Goal: Task Accomplishment & Management: Use online tool/utility

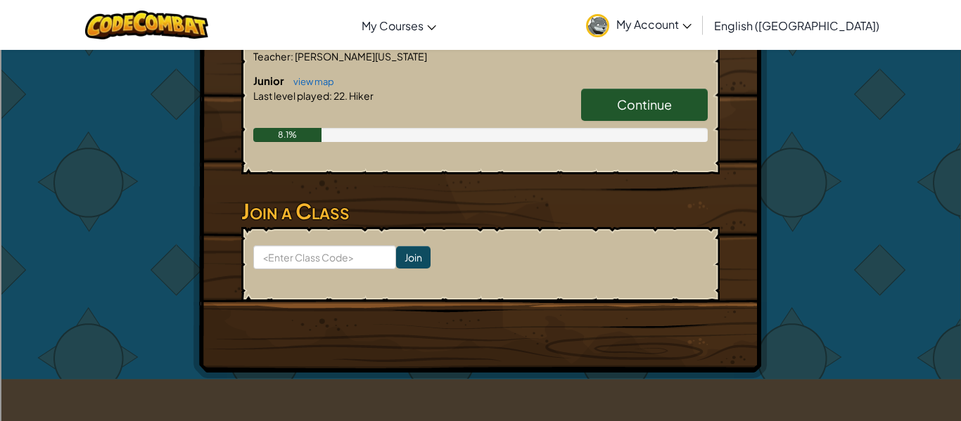
scroll to position [274, 0]
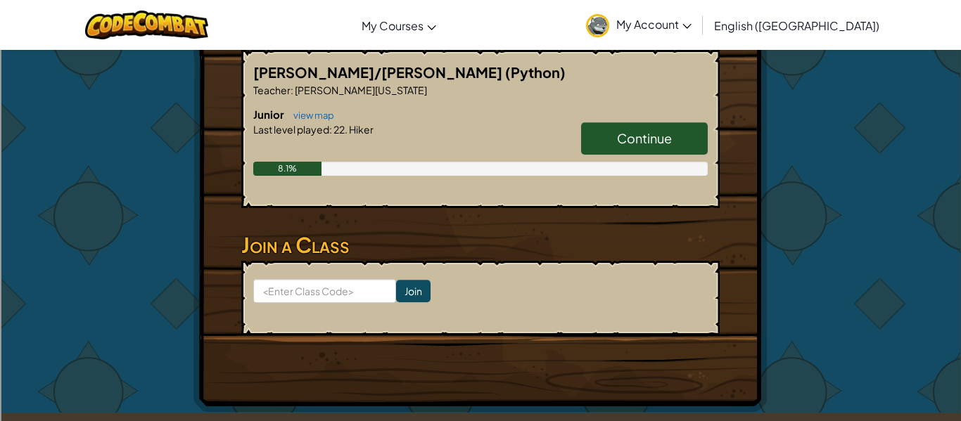
click at [665, 140] on span "Continue" at bounding box center [644, 138] width 55 height 16
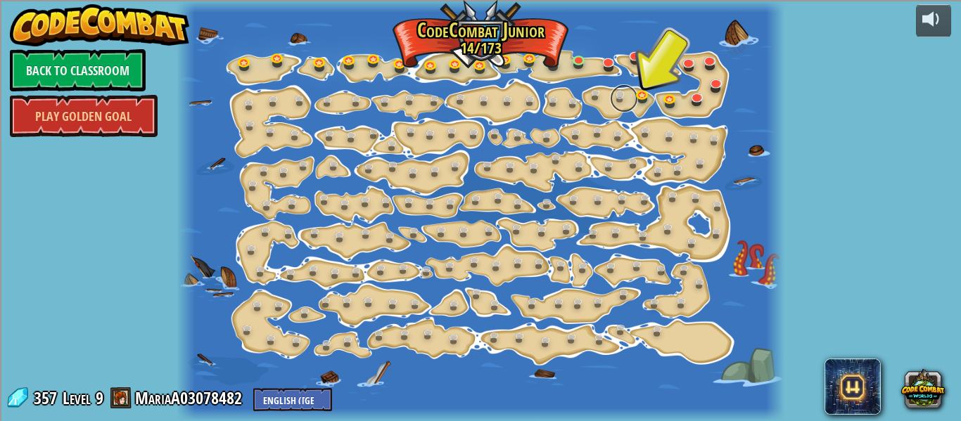
click at [630, 103] on link at bounding box center [624, 98] width 28 height 28
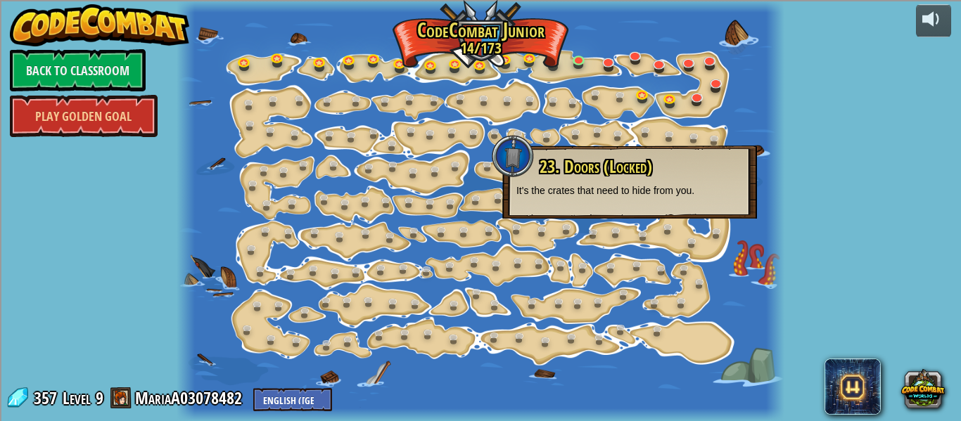
click at [874, 114] on div "powered by Back to Classroom Play Golden Goal 15. Step Change Change step argum…" at bounding box center [480, 210] width 961 height 421
click at [554, 69] on link at bounding box center [556, 63] width 28 height 28
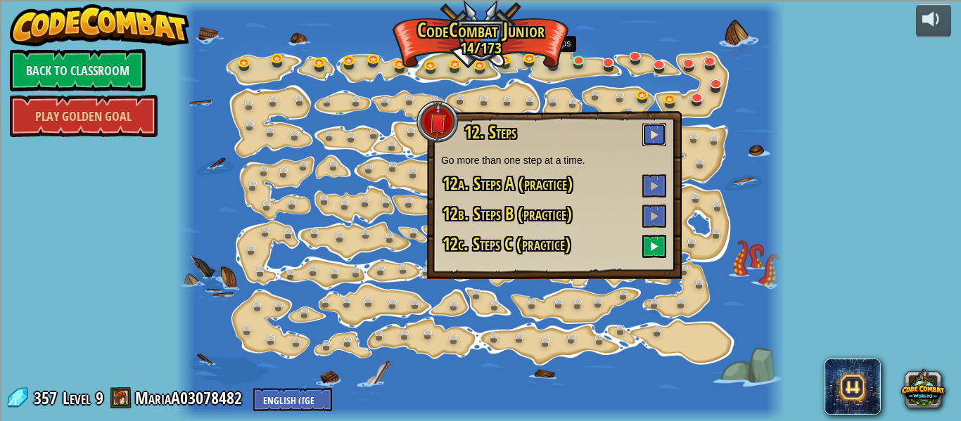
click at [650, 139] on span at bounding box center [654, 134] width 10 height 10
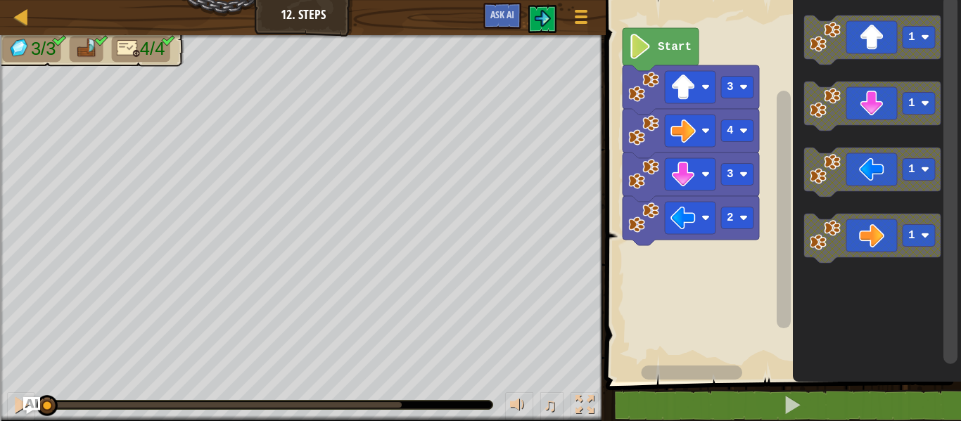
click at [668, 42] on text "Start" at bounding box center [675, 47] width 34 height 13
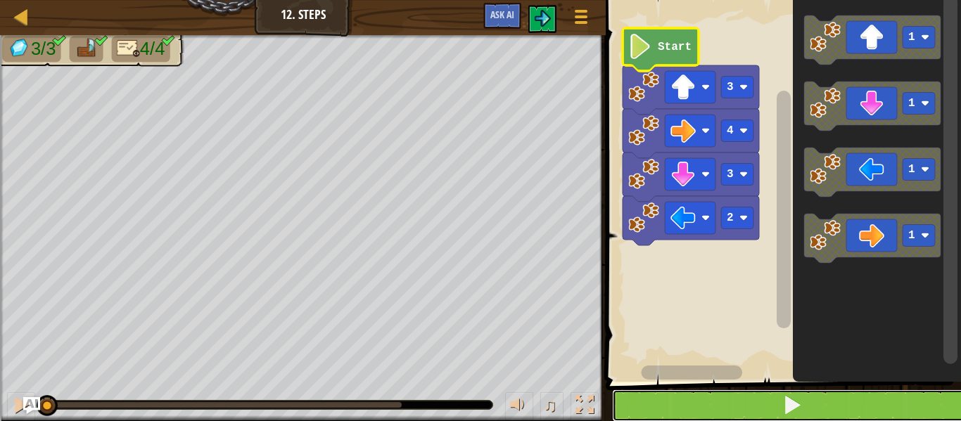
click at [801, 407] on span at bounding box center [792, 405] width 20 height 20
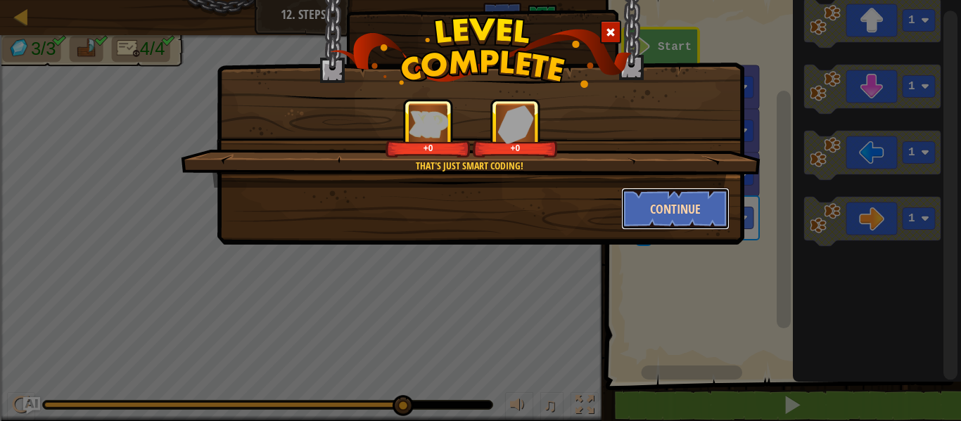
click at [684, 213] on button "Continue" at bounding box center [675, 209] width 109 height 42
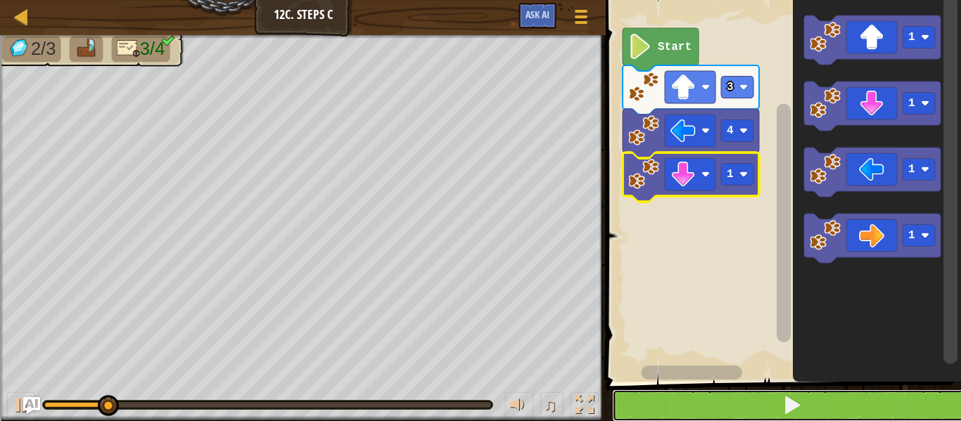
click at [799, 408] on span at bounding box center [792, 405] width 20 height 20
click at [739, 175] on rect "Blockly Workspace" at bounding box center [737, 175] width 32 height 22
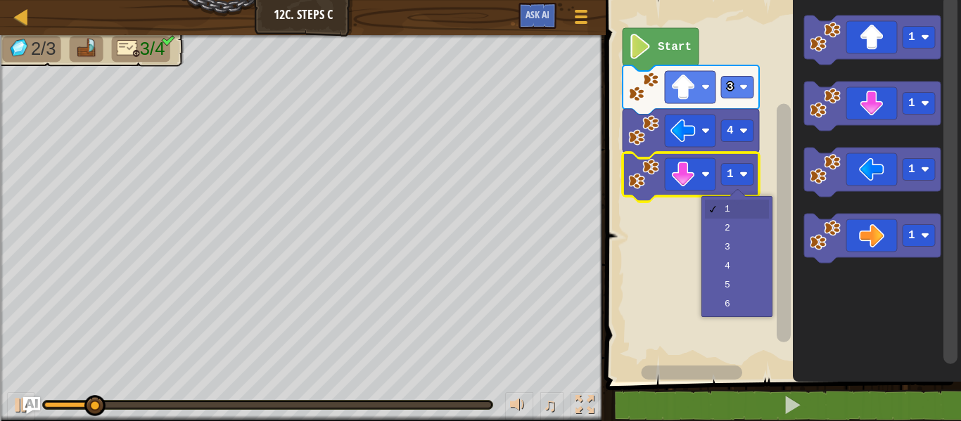
click at [733, 250] on rect "Blockly Workspace" at bounding box center [782, 187] width 360 height 389
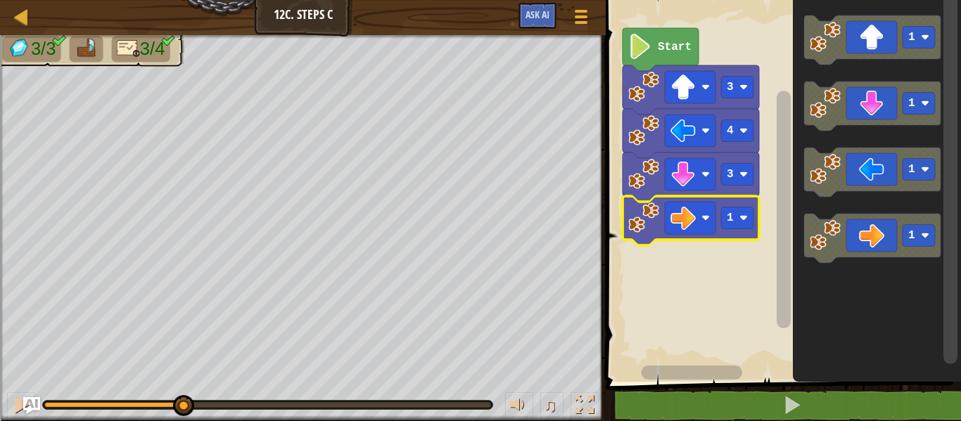
click at [746, 223] on rect "Blockly Workspace" at bounding box center [737, 219] width 32 height 22
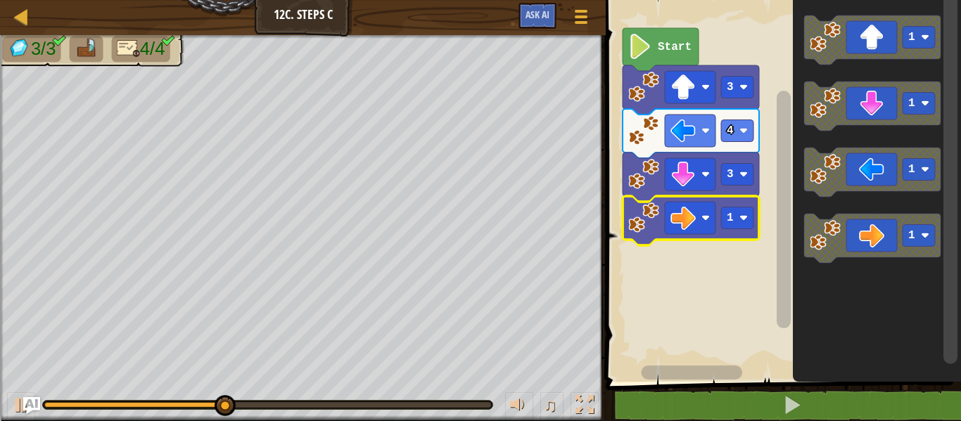
click at [736, 274] on rect "Blockly Workspace" at bounding box center [782, 187] width 360 height 389
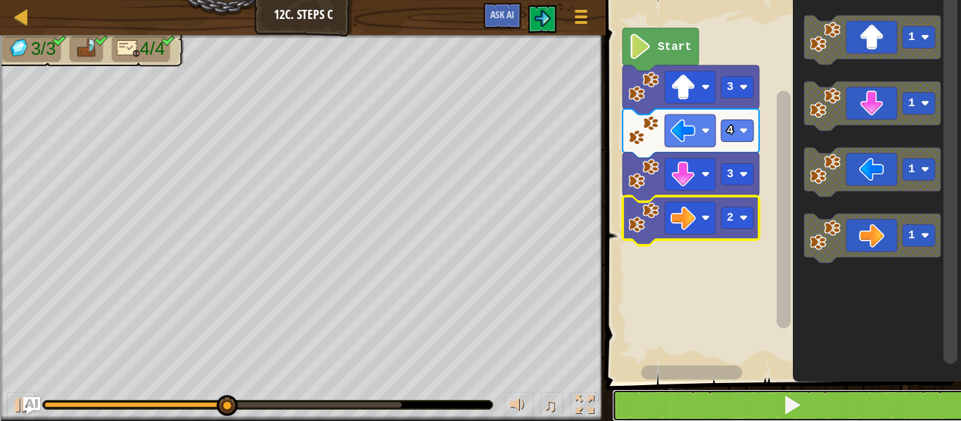
click at [794, 415] on span at bounding box center [792, 405] width 20 height 20
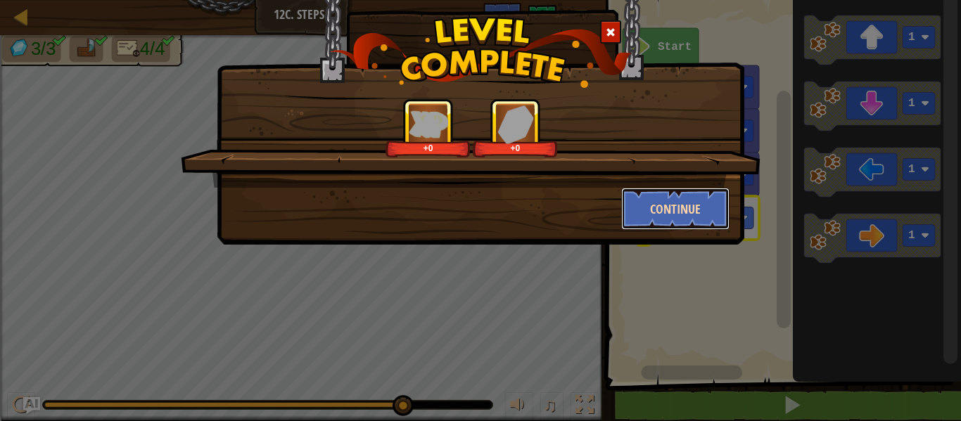
click at [702, 213] on button "Continue" at bounding box center [675, 209] width 109 height 42
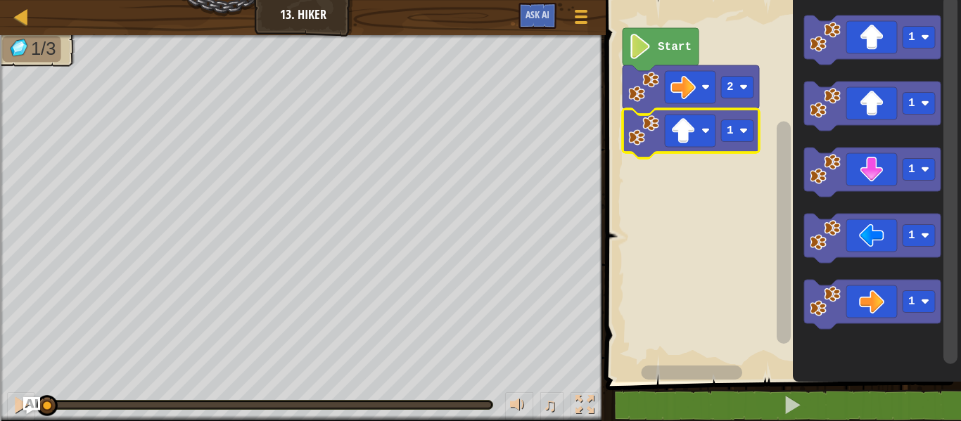
click at [740, 129] on image "Blockly Workspace" at bounding box center [744, 131] width 8 height 8
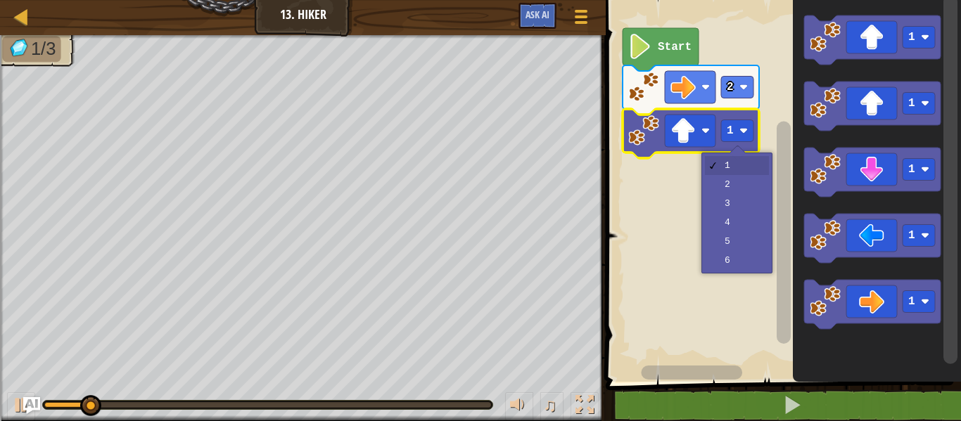
click at [738, 203] on rect "Blockly Workspace" at bounding box center [782, 187] width 360 height 389
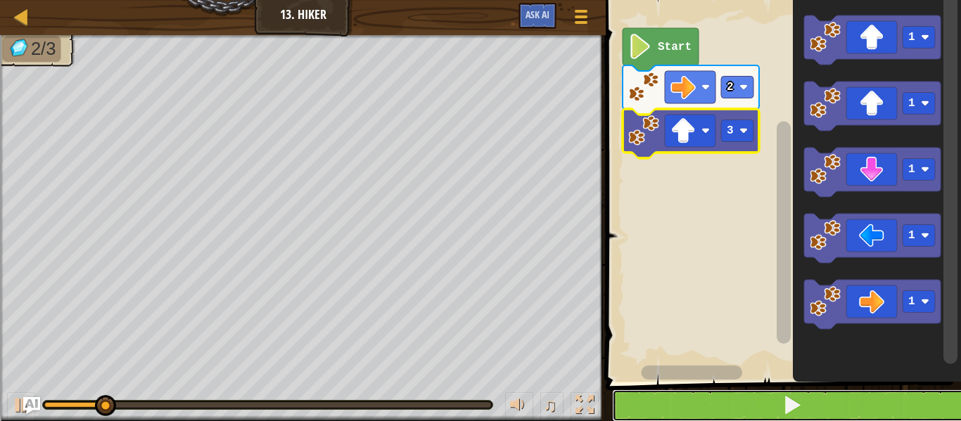
click at [794, 411] on span at bounding box center [792, 405] width 20 height 20
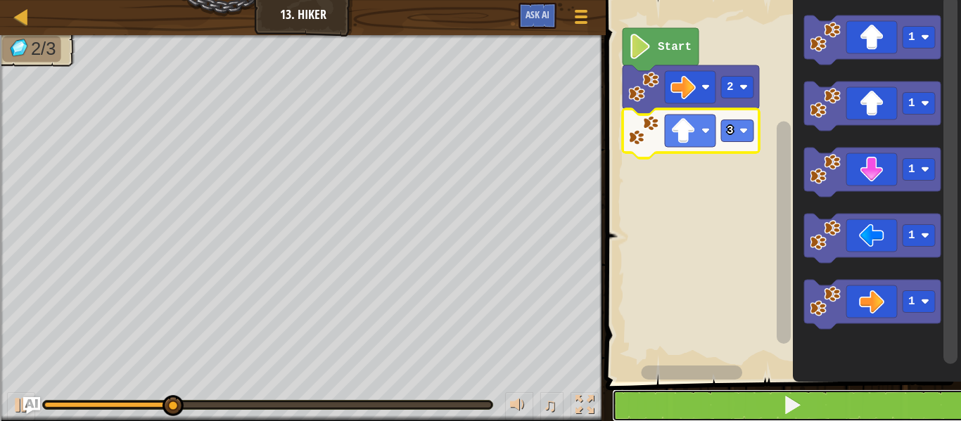
click at [808, 407] on button at bounding box center [792, 406] width 360 height 32
click at [806, 410] on button at bounding box center [792, 406] width 360 height 32
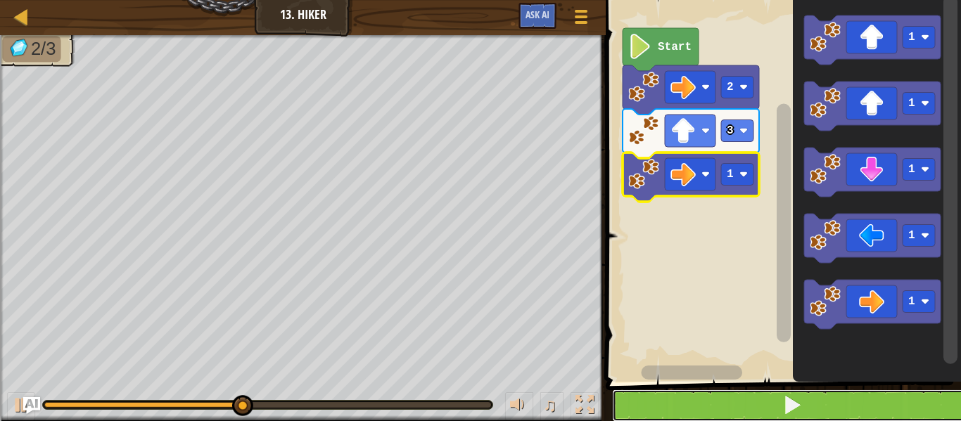
click at [759, 396] on button at bounding box center [792, 406] width 360 height 32
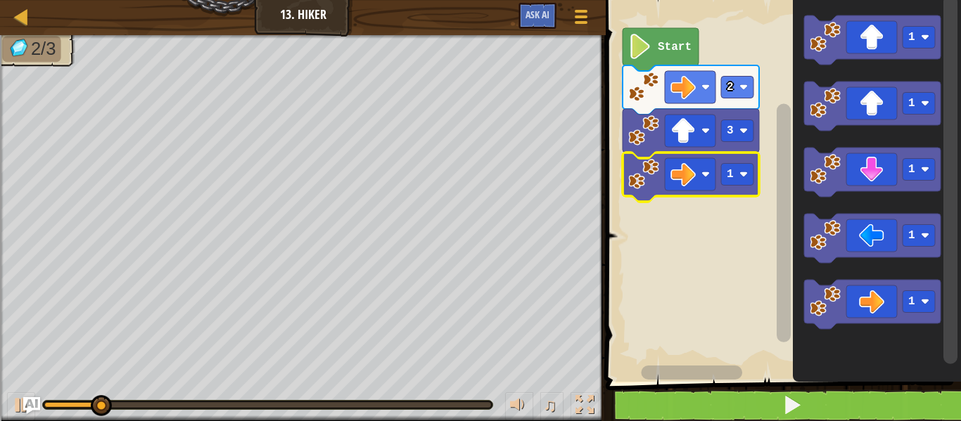
click at [744, 175] on image "Blockly Workspace" at bounding box center [744, 174] width 8 height 8
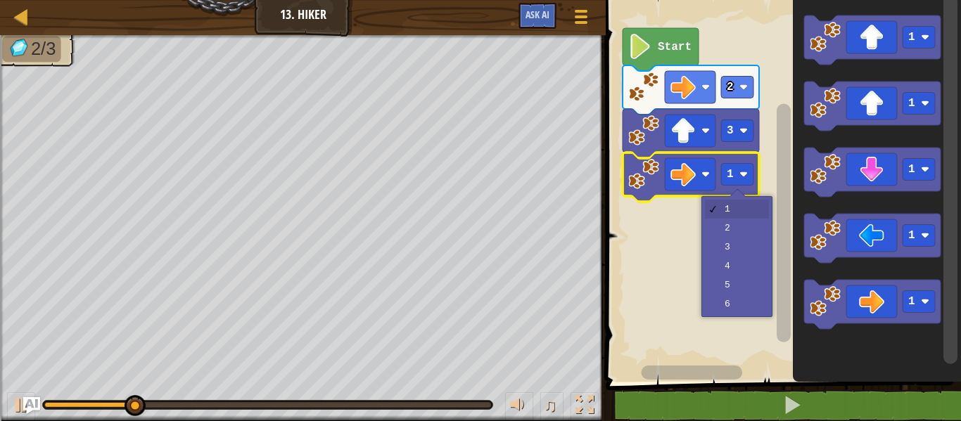
click at [732, 231] on rect "Blockly Workspace" at bounding box center [782, 187] width 360 height 389
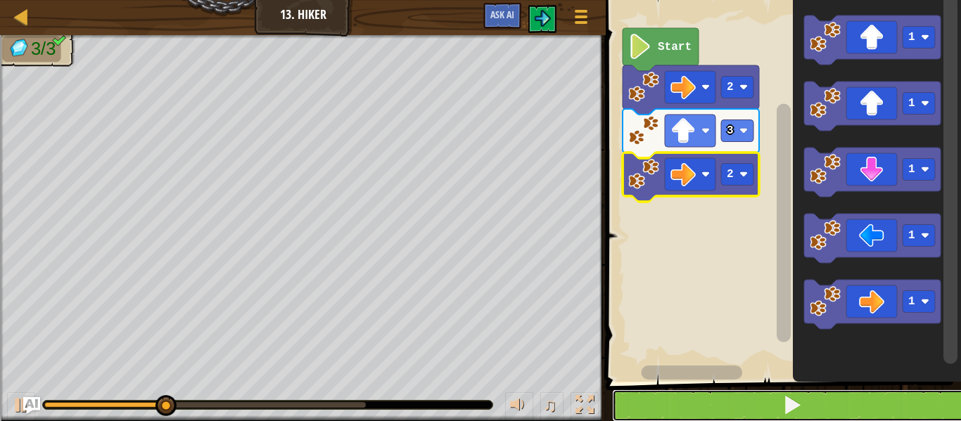
click at [796, 410] on span at bounding box center [792, 405] width 20 height 20
click at [808, 412] on button at bounding box center [792, 406] width 360 height 32
click at [794, 410] on span at bounding box center [792, 405] width 20 height 20
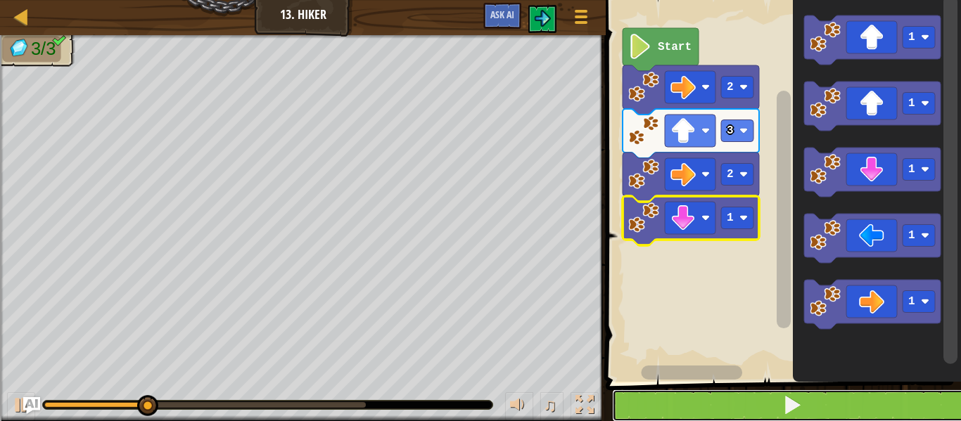
click at [792, 406] on span at bounding box center [792, 405] width 20 height 20
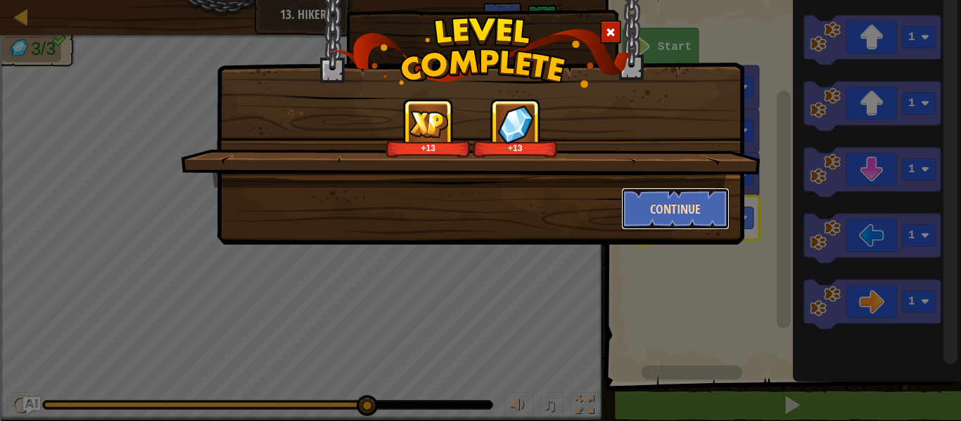
click at [696, 215] on button "Continue" at bounding box center [675, 209] width 109 height 42
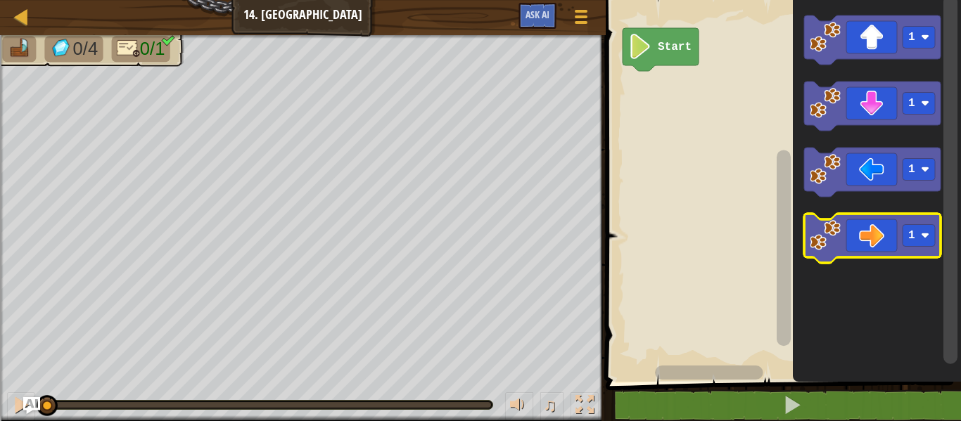
click at [913, 243] on rect "Blockly Workspace" at bounding box center [919, 236] width 32 height 22
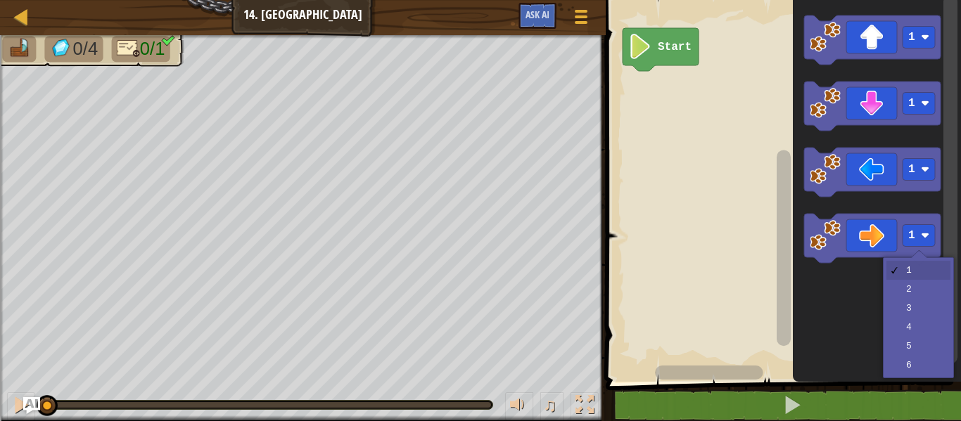
click at [919, 349] on icon "Blockly Workspace" at bounding box center [877, 187] width 168 height 389
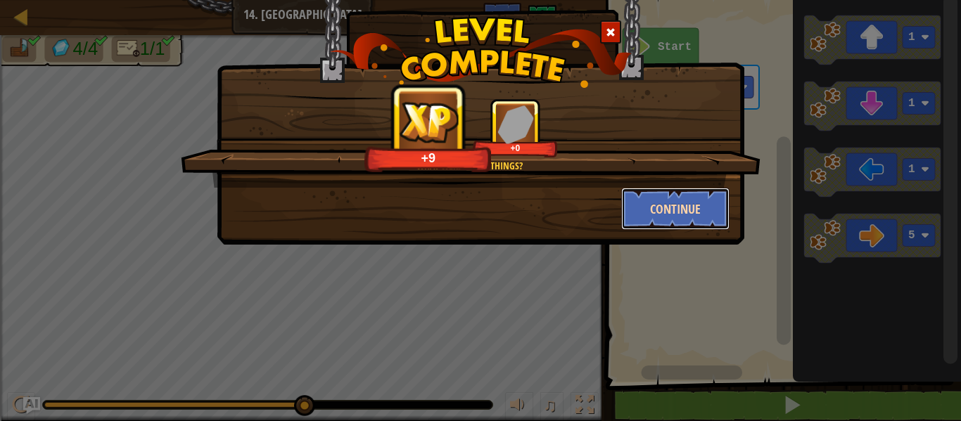
click at [669, 222] on button "Continue" at bounding box center [675, 209] width 109 height 42
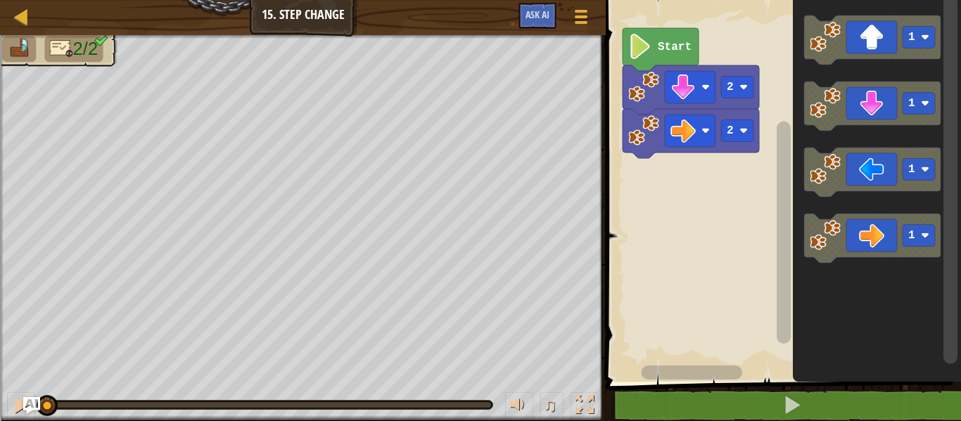
click at [738, 127] on rect "Blockly Workspace" at bounding box center [737, 131] width 32 height 22
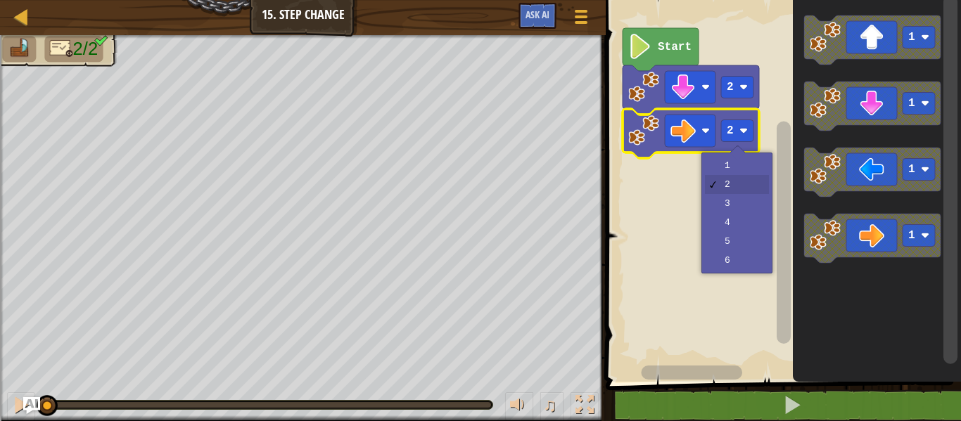
click at [732, 224] on rect "Blockly Workspace" at bounding box center [782, 187] width 360 height 389
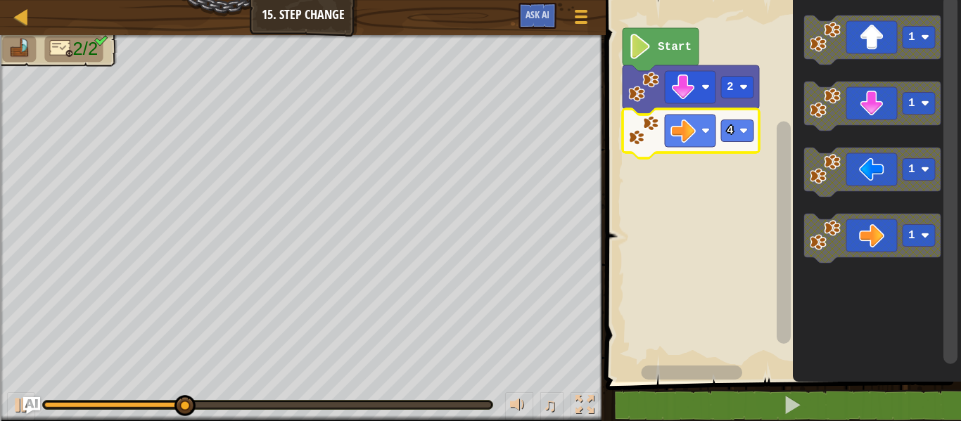
click at [741, 131] on image "Blockly Workspace" at bounding box center [744, 131] width 8 height 8
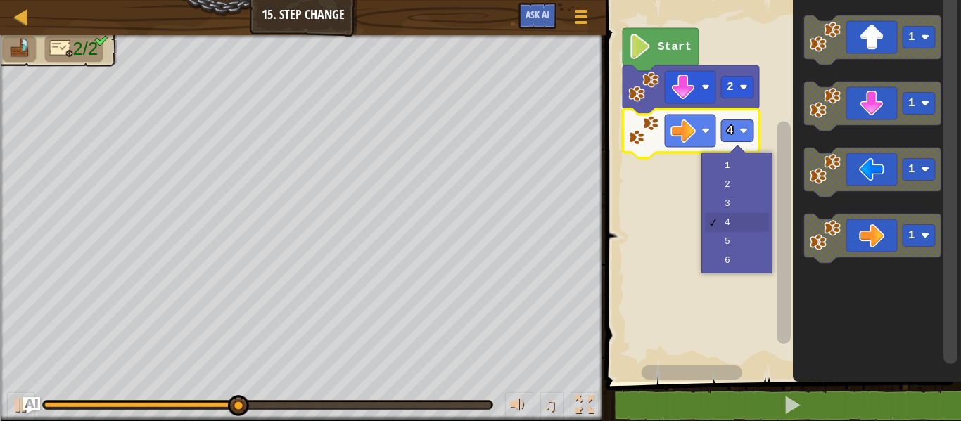
click at [733, 244] on rect "Blockly Workspace" at bounding box center [782, 187] width 360 height 389
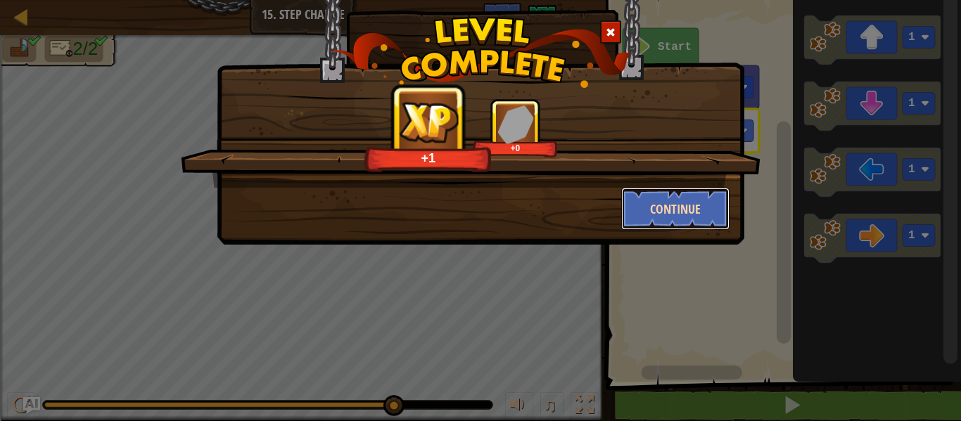
click at [685, 211] on button "Continue" at bounding box center [675, 209] width 109 height 42
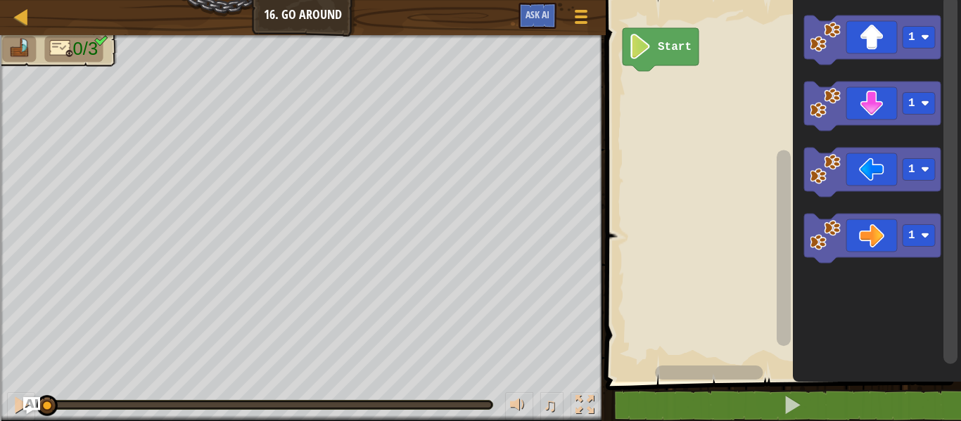
click at [913, 31] on text "1" at bounding box center [911, 37] width 7 height 13
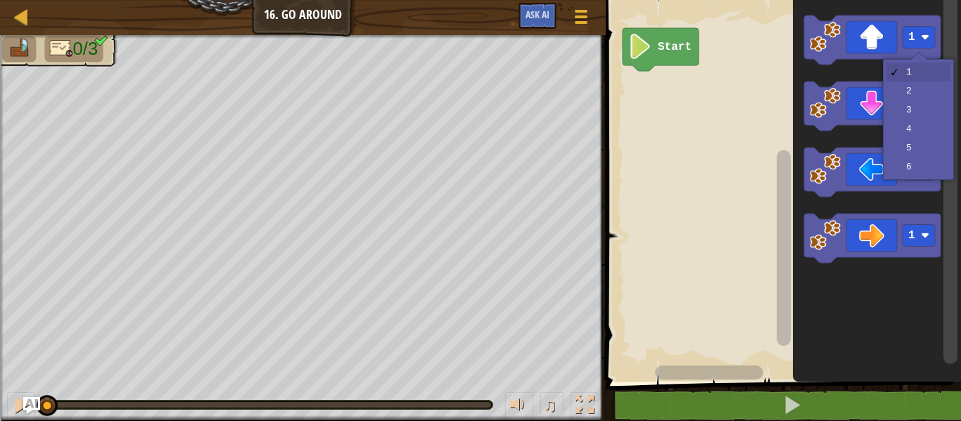
click at [915, 96] on rect "Blockly Workspace" at bounding box center [919, 104] width 32 height 22
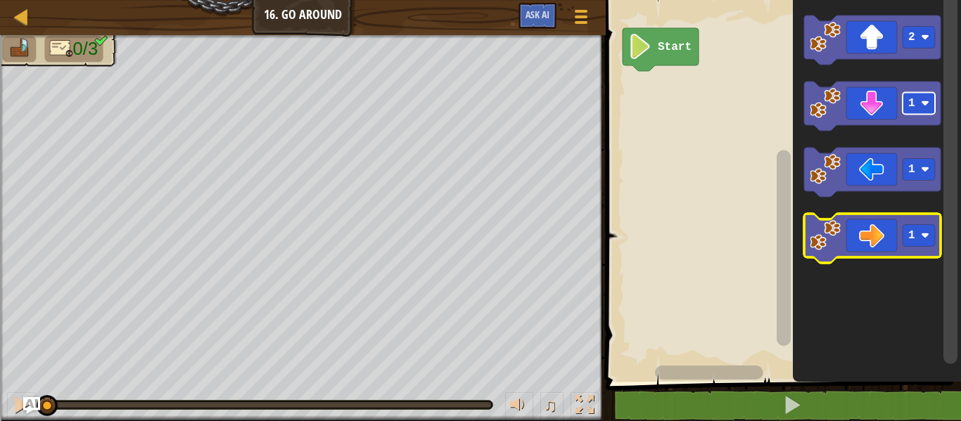
click at [925, 241] on rect "Blockly Workspace" at bounding box center [919, 236] width 32 height 22
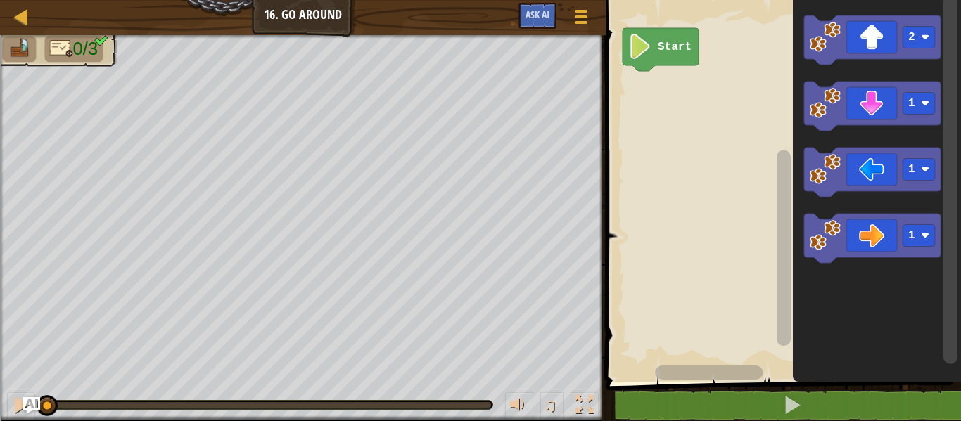
click at [920, 312] on icon "Blockly Workspace" at bounding box center [877, 187] width 168 height 389
click at [922, 103] on image "Blockly Workspace" at bounding box center [925, 103] width 8 height 8
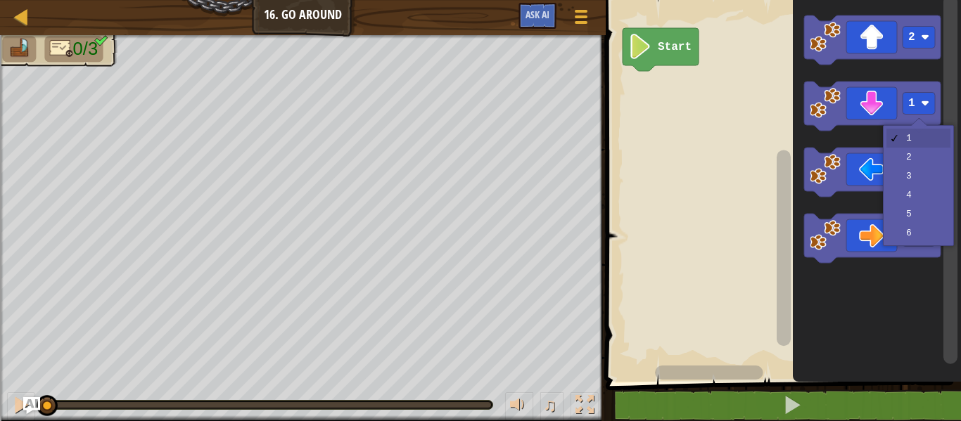
click at [913, 180] on rect "Blockly Workspace" at bounding box center [919, 170] width 32 height 22
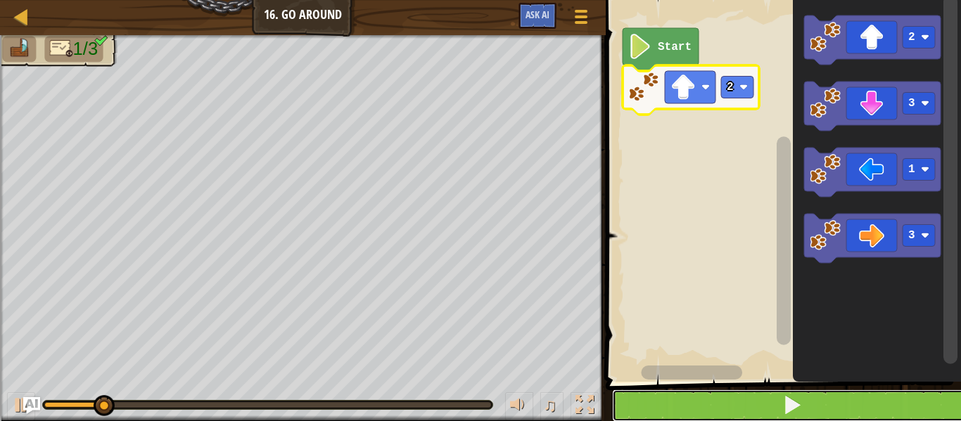
click at [805, 412] on button at bounding box center [792, 406] width 360 height 32
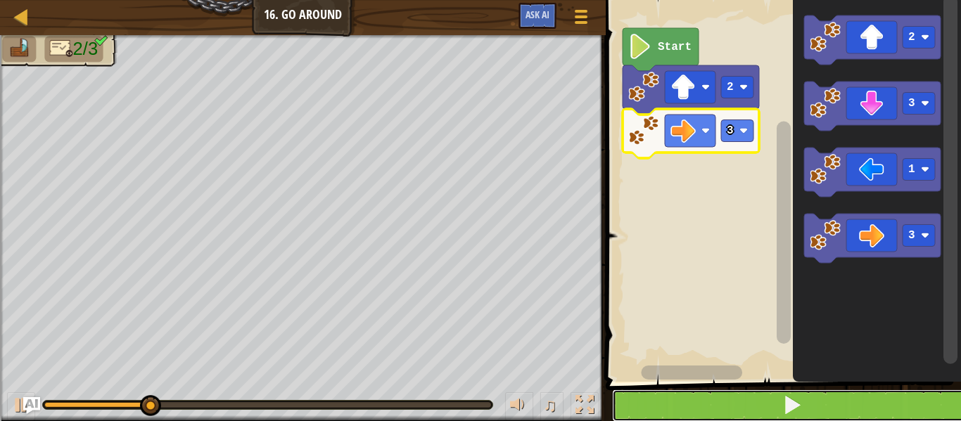
click at [794, 410] on span at bounding box center [792, 405] width 20 height 20
click at [808, 419] on button at bounding box center [792, 406] width 360 height 32
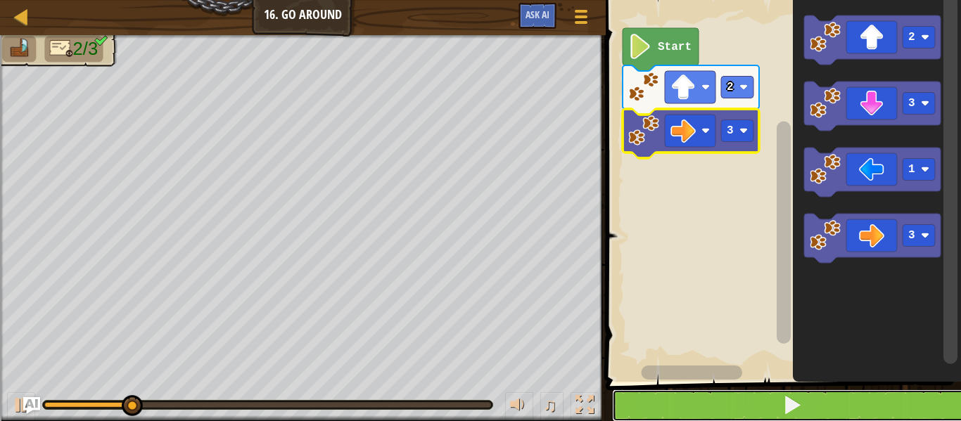
click at [810, 409] on button at bounding box center [792, 406] width 360 height 32
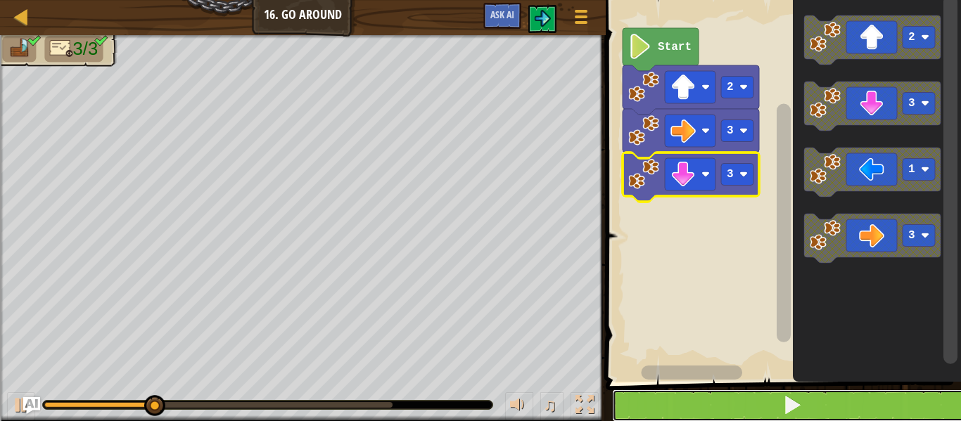
click at [785, 412] on span at bounding box center [792, 405] width 20 height 20
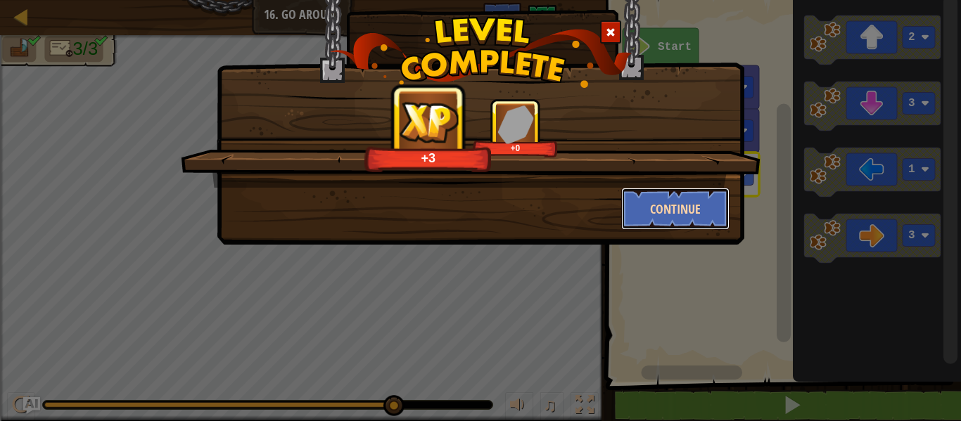
click at [707, 205] on button "Continue" at bounding box center [675, 209] width 109 height 42
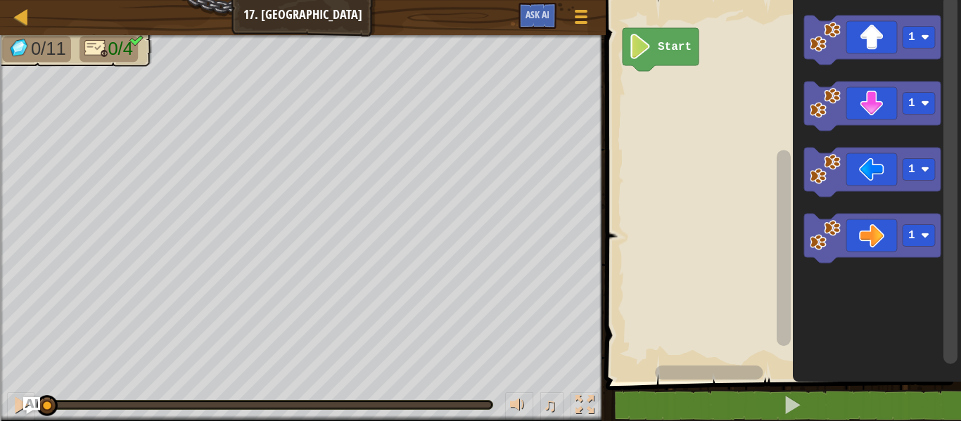
click at [925, 237] on image "Blockly Workspace" at bounding box center [925, 235] width 8 height 8
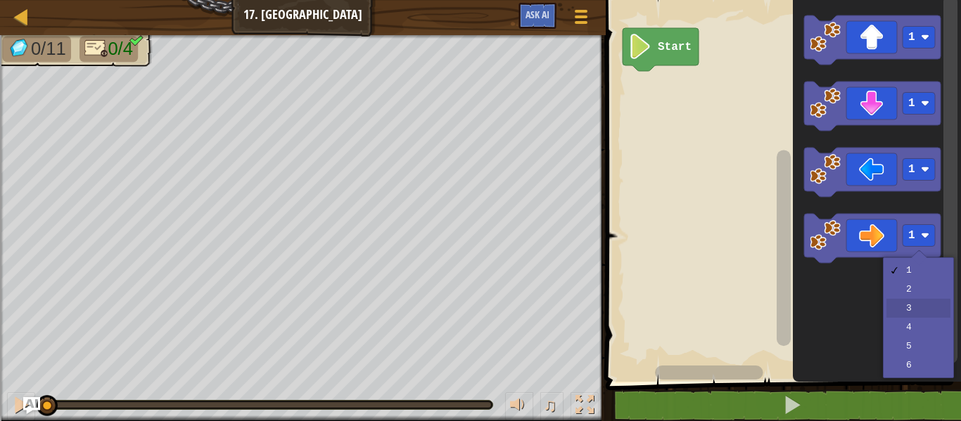
click at [922, 313] on icon "Blockly Workspace" at bounding box center [877, 187] width 168 height 389
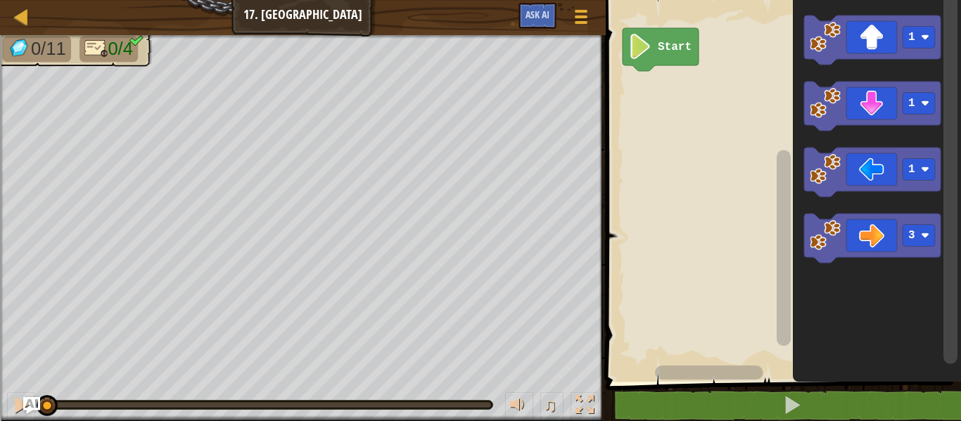
click at [918, 168] on rect "Blockly Workspace" at bounding box center [919, 170] width 32 height 22
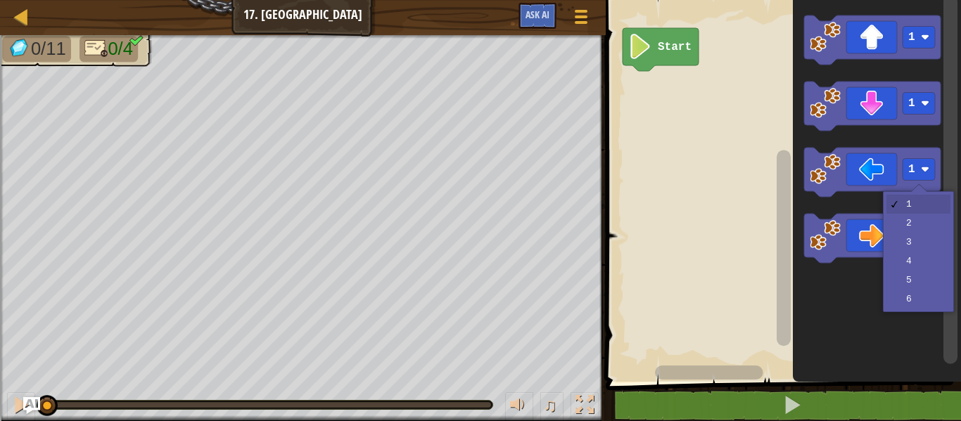
click at [922, 245] on rect "Blockly Workspace" at bounding box center [919, 236] width 32 height 22
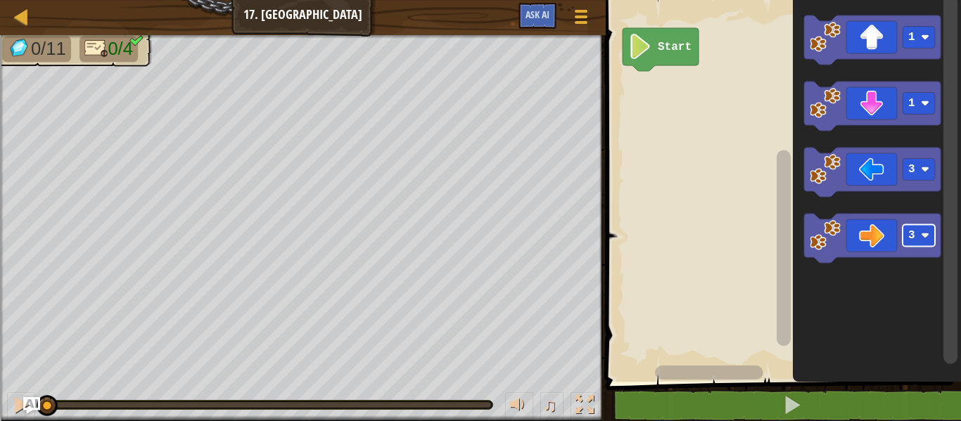
click at [924, 100] on image "Blockly Workspace" at bounding box center [925, 103] width 8 height 8
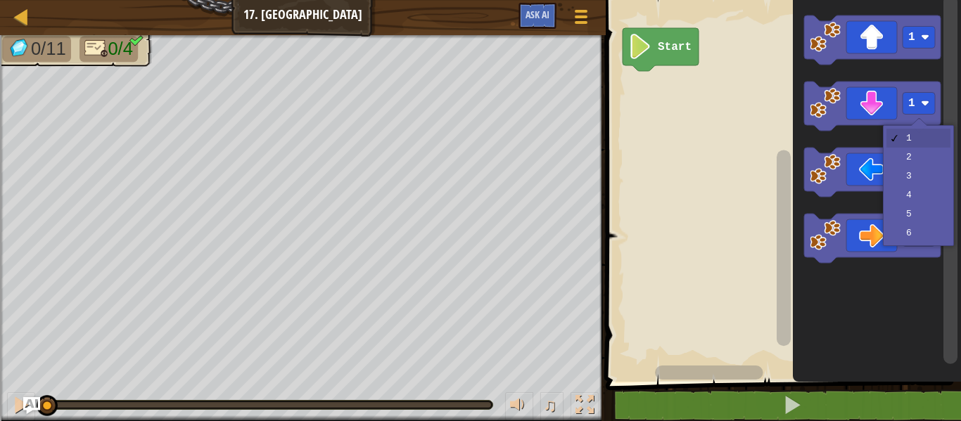
click at [924, 177] on rect "Blockly Workspace" at bounding box center [919, 170] width 32 height 22
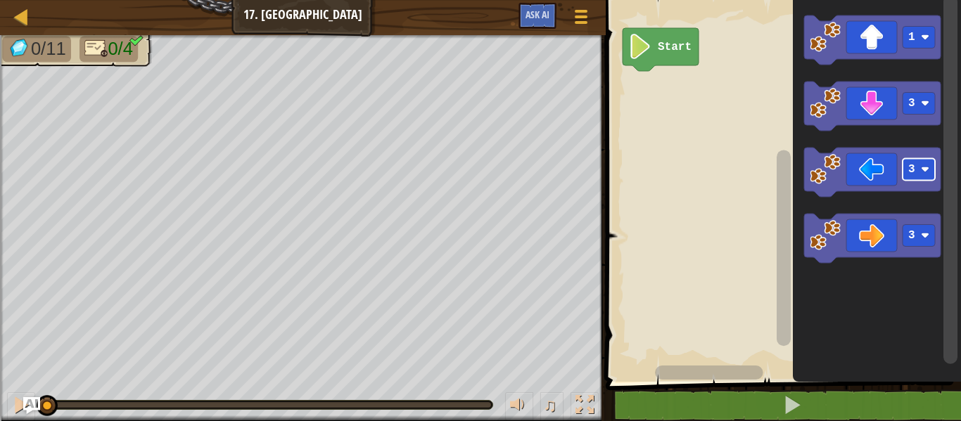
click at [922, 40] on image "Blockly Workspace" at bounding box center [925, 37] width 8 height 8
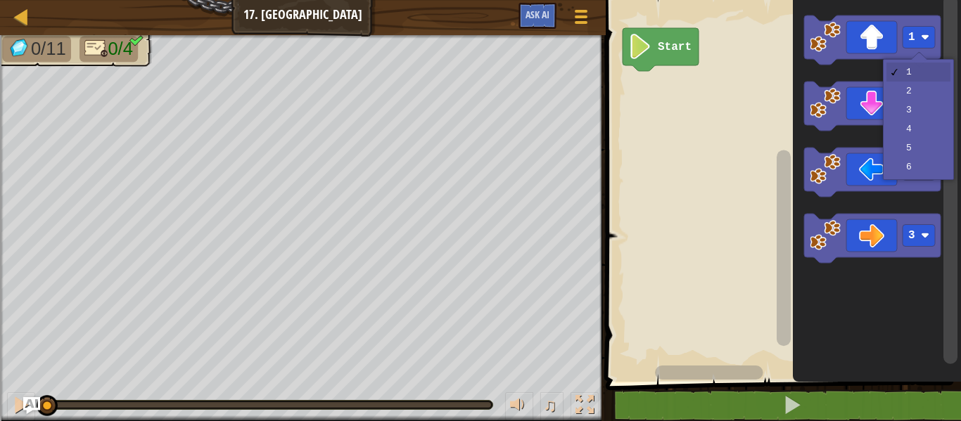
click at [923, 113] on rect "Blockly Workspace" at bounding box center [919, 104] width 32 height 22
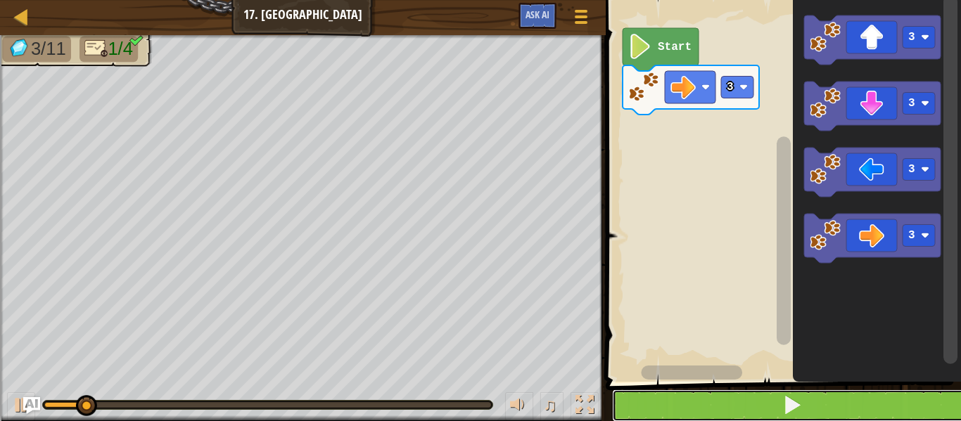
click at [803, 410] on button at bounding box center [792, 406] width 360 height 32
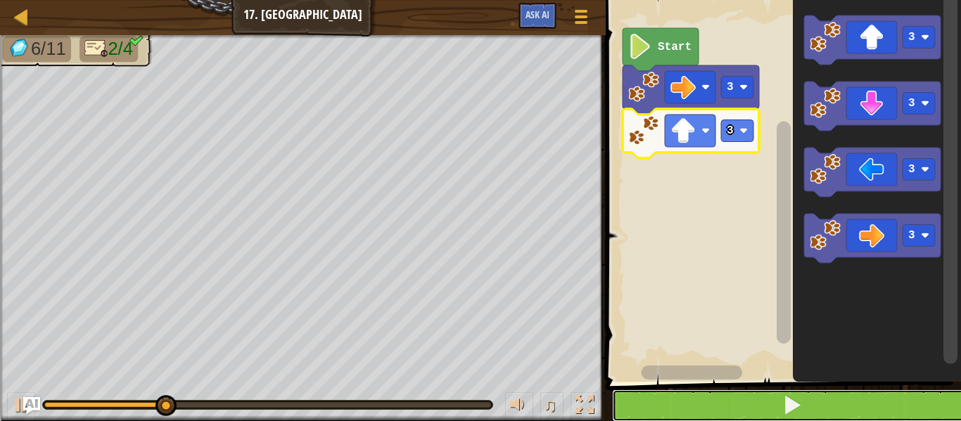
click at [797, 408] on span at bounding box center [792, 405] width 20 height 20
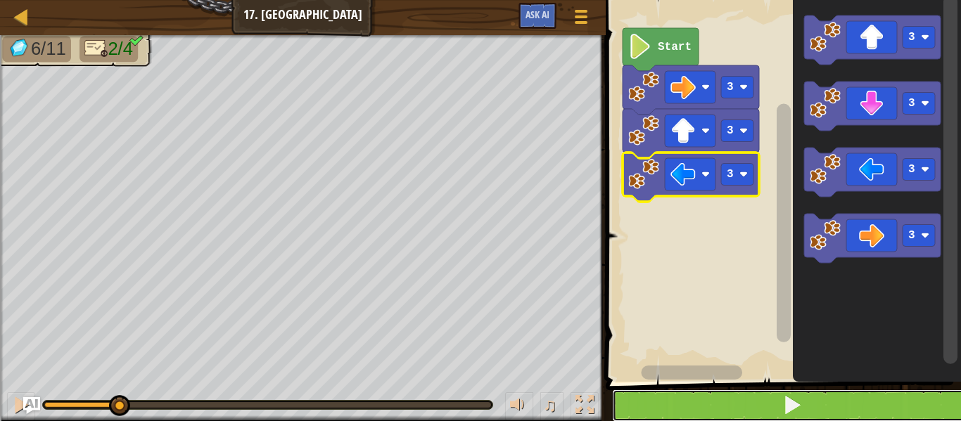
click at [806, 414] on button at bounding box center [792, 406] width 360 height 32
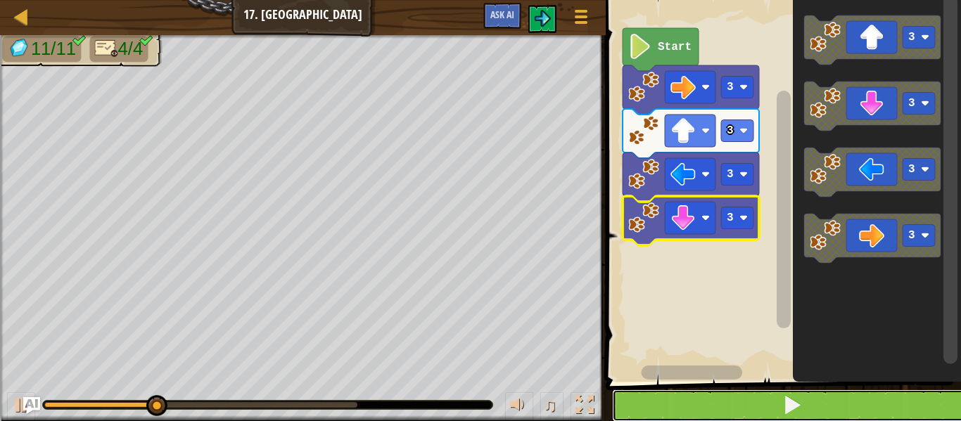
click at [801, 414] on span at bounding box center [792, 405] width 20 height 20
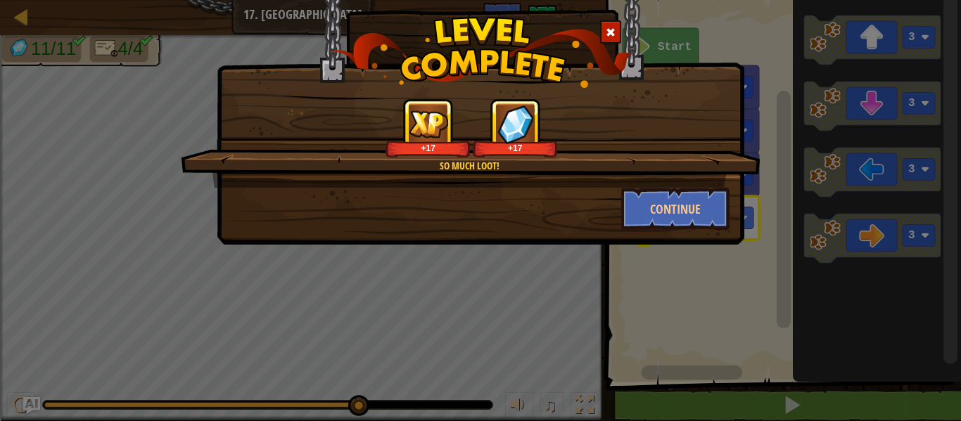
click at [647, 171] on div "So much loot!" at bounding box center [470, 166] width 444 height 14
click at [680, 213] on button "Continue" at bounding box center [675, 209] width 109 height 42
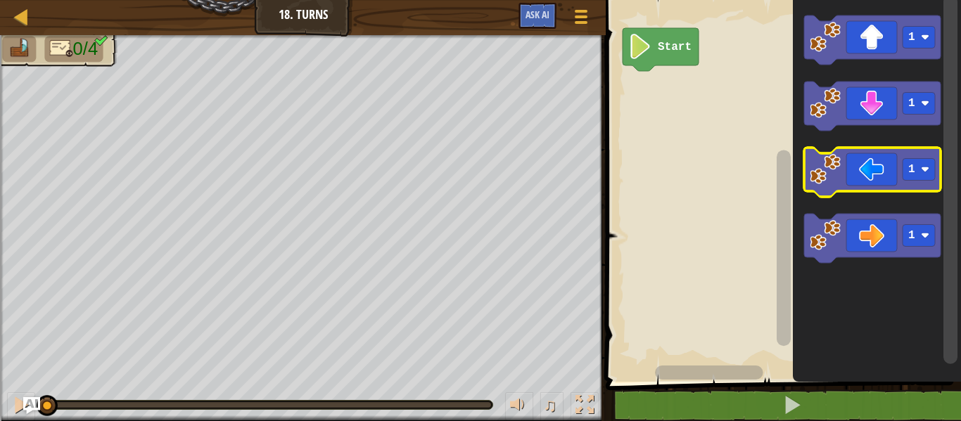
click at [0, 0] on div at bounding box center [0, 0] width 0 height 0
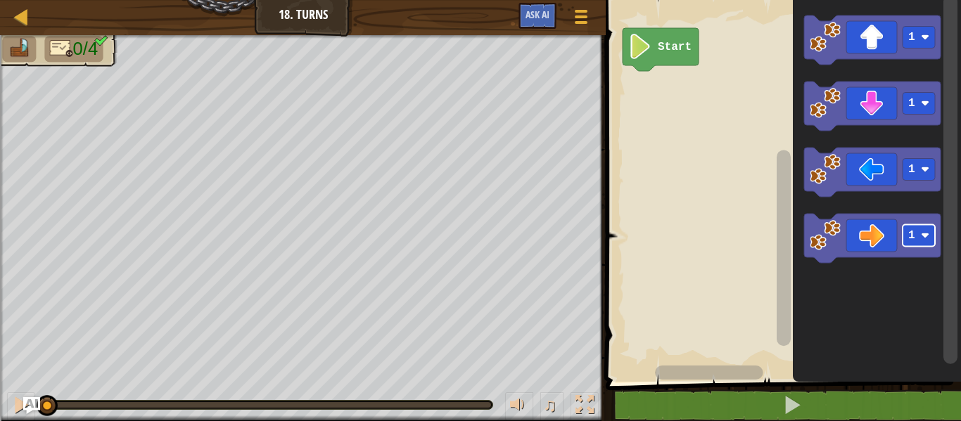
click at [925, 246] on rect "Blockly Workspace" at bounding box center [919, 236] width 32 height 22
click at [925, 99] on rect "Blockly Workspace" at bounding box center [919, 104] width 32 height 22
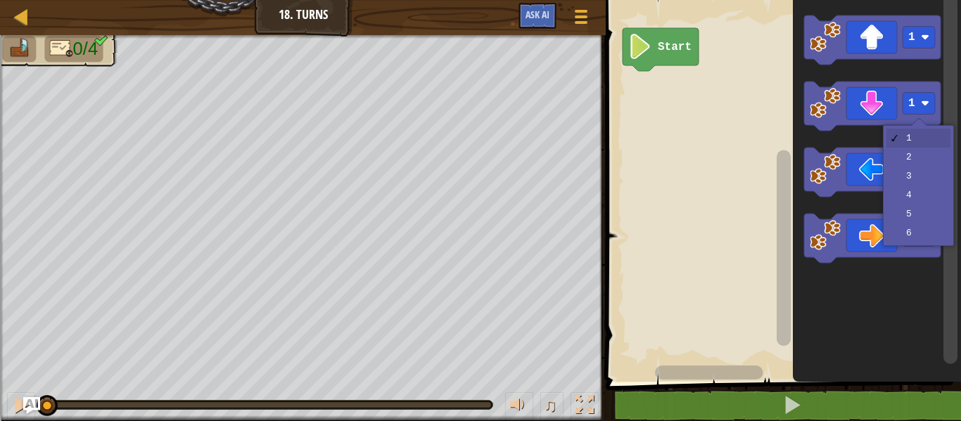
click at [925, 160] on rect "Blockly Workspace" at bounding box center [919, 170] width 32 height 22
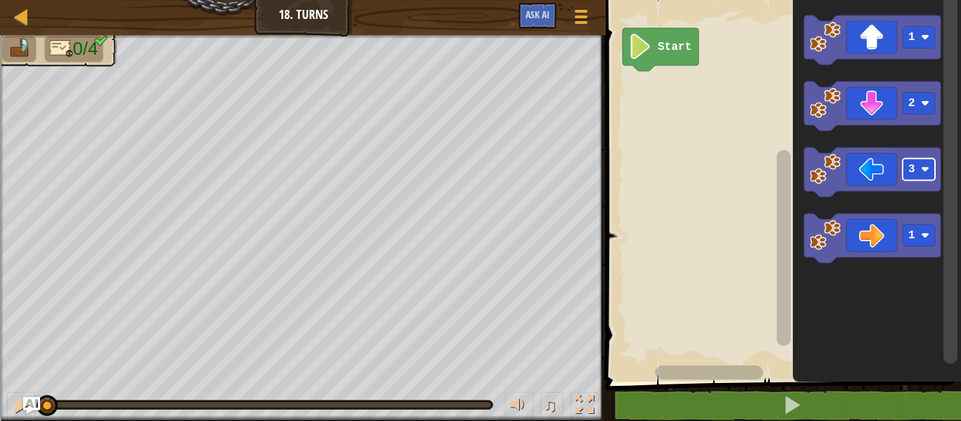
click at [925, 238] on image "Blockly Workspace" at bounding box center [925, 235] width 8 height 8
click at [924, 329] on icon "Blockly Workspace" at bounding box center [877, 187] width 168 height 389
click at [919, 33] on rect "Blockly Workspace" at bounding box center [919, 38] width 32 height 22
click at [922, 110] on rect "Blockly Workspace" at bounding box center [919, 104] width 32 height 22
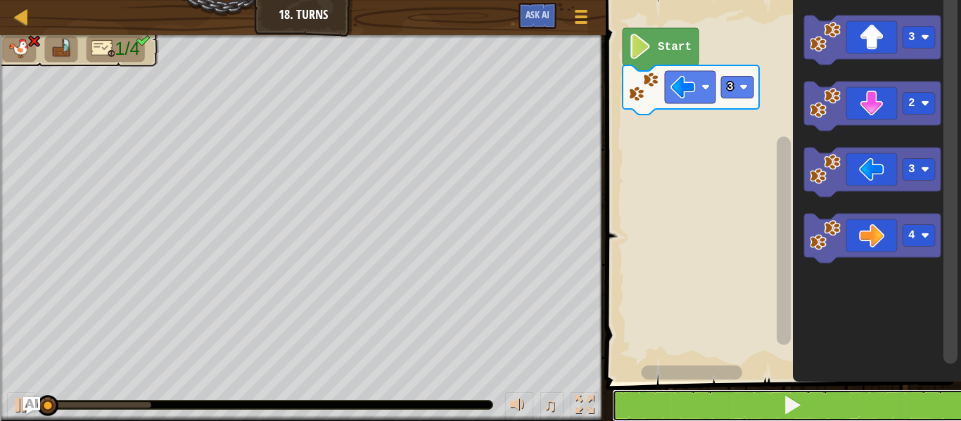
click at [805, 410] on button at bounding box center [792, 406] width 360 height 32
click at [803, 410] on button at bounding box center [792, 406] width 360 height 32
click at [789, 410] on span at bounding box center [792, 405] width 20 height 20
click at [744, 84] on image "Blockly Workspace" at bounding box center [744, 87] width 8 height 8
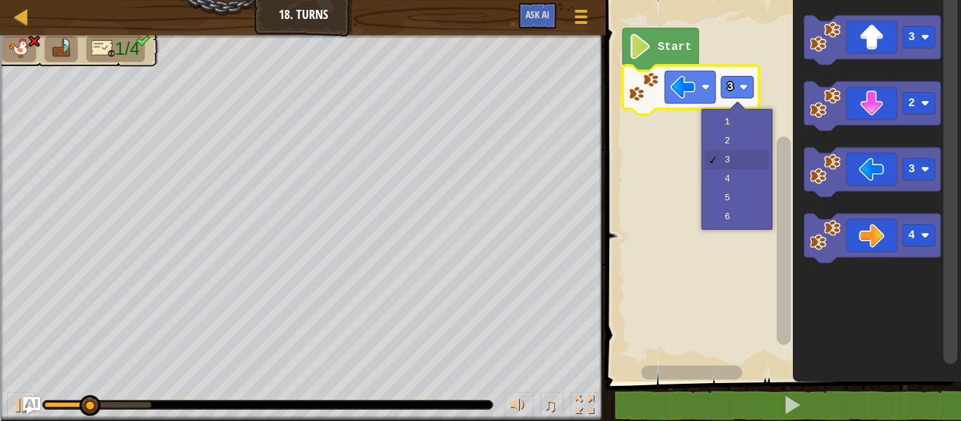
click at [746, 143] on rect "Blockly Workspace" at bounding box center [782, 187] width 360 height 389
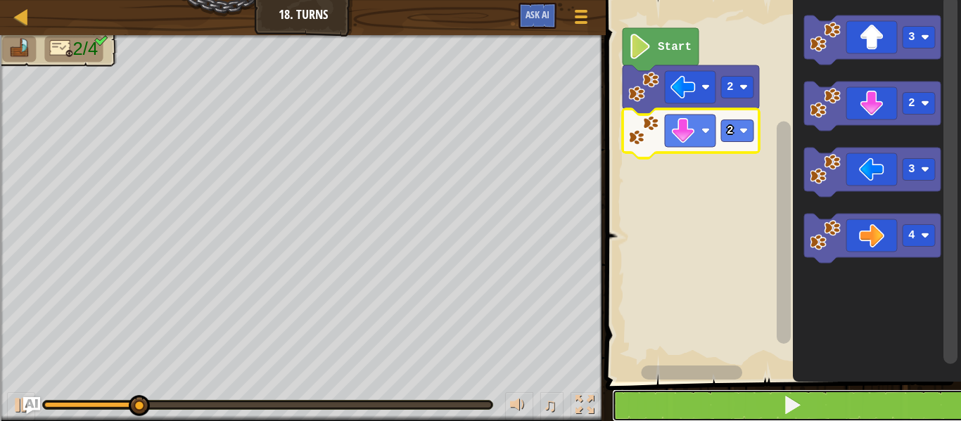
click at [801, 408] on span at bounding box center [792, 405] width 20 height 20
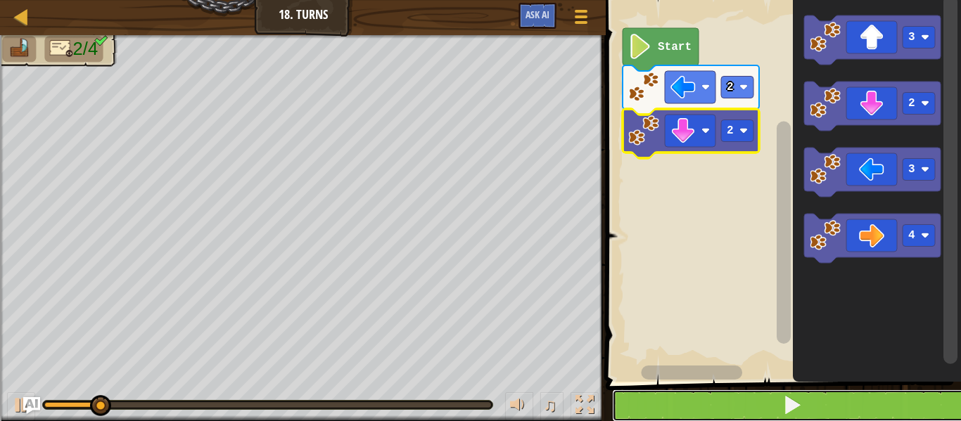
click at [798, 409] on span at bounding box center [792, 405] width 20 height 20
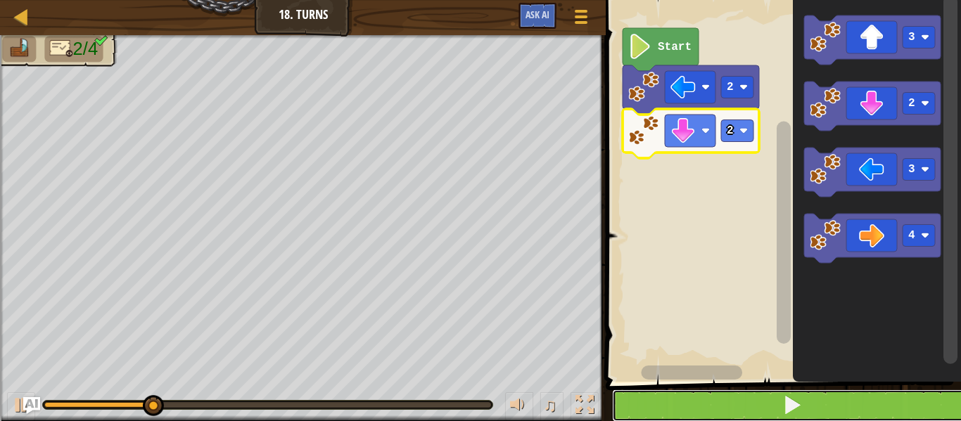
click at [798, 415] on span at bounding box center [792, 405] width 20 height 20
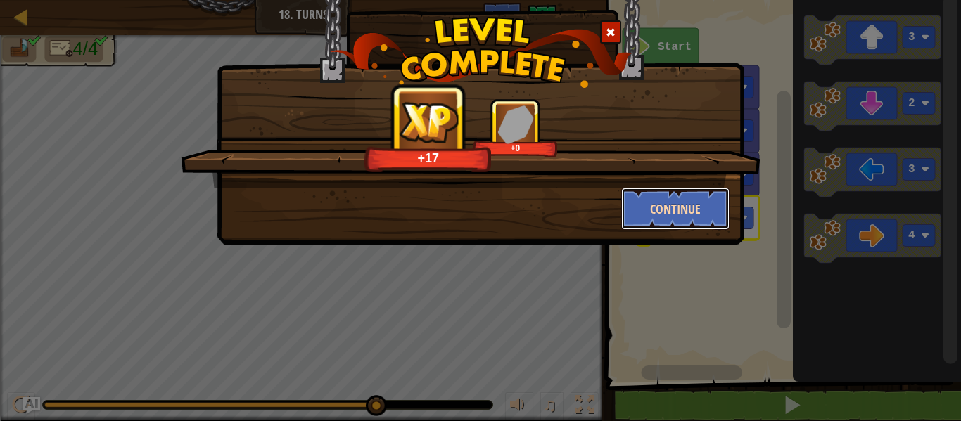
click at [695, 207] on button "Continue" at bounding box center [675, 209] width 109 height 42
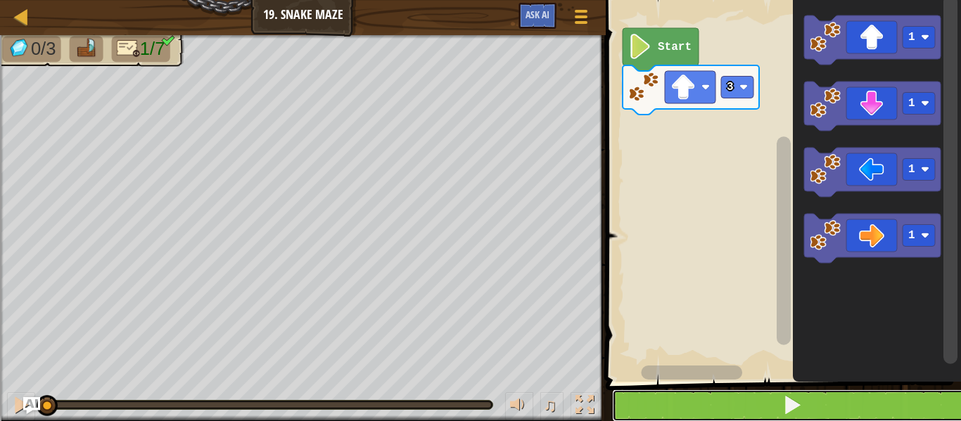
click at [806, 410] on button at bounding box center [792, 406] width 360 height 32
click at [924, 239] on image "Blockly Workspace" at bounding box center [925, 235] width 8 height 8
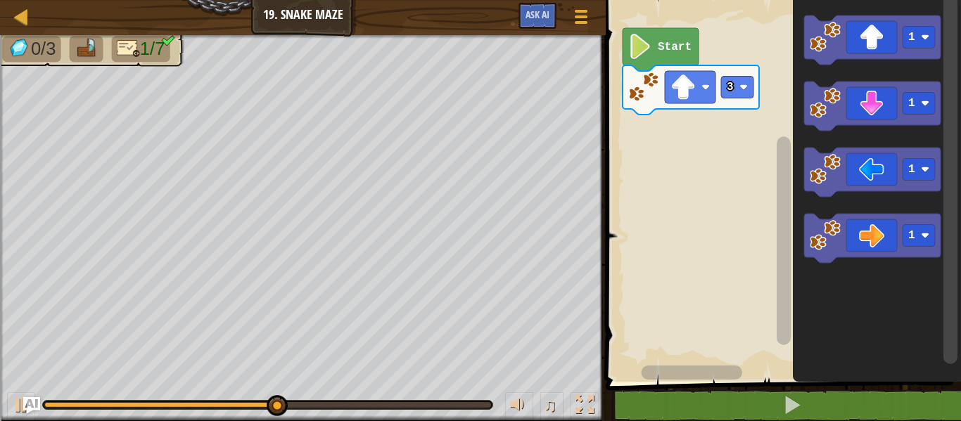
click at [924, 309] on icon "Blockly Workspace" at bounding box center [877, 187] width 168 height 389
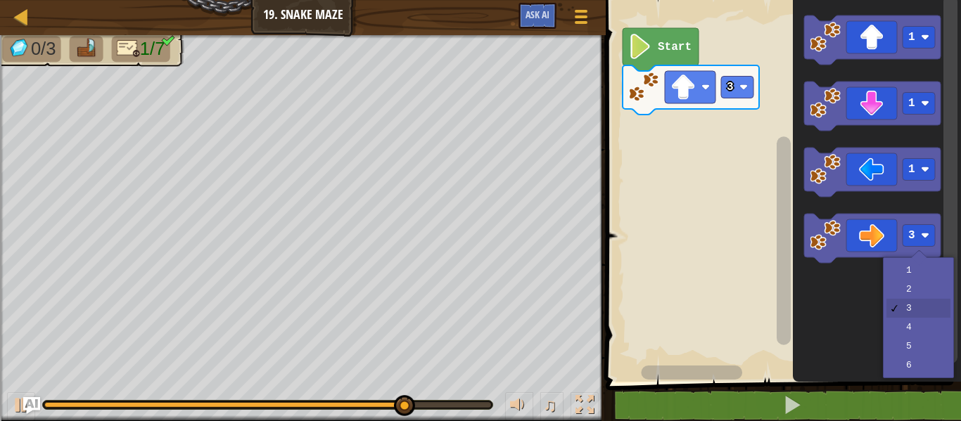
click at [926, 234] on image "Blockly Workspace" at bounding box center [925, 235] width 8 height 8
click at [930, 288] on icon "Blockly Workspace" at bounding box center [877, 187] width 168 height 389
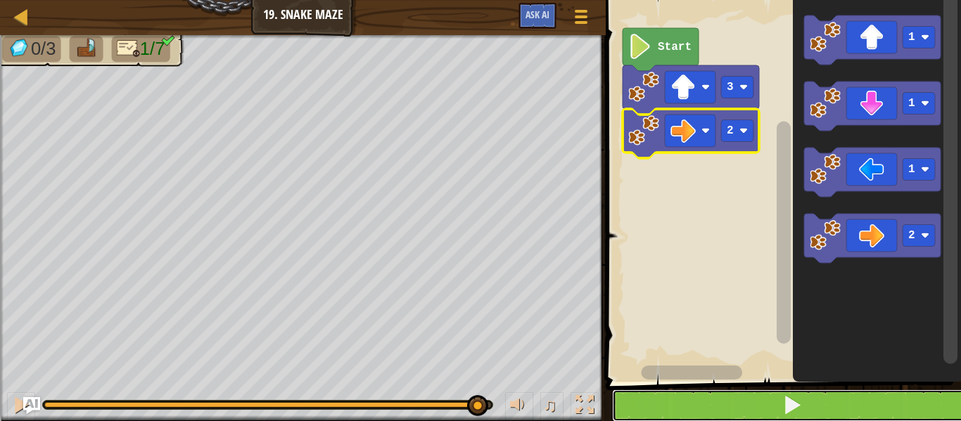
click at [796, 410] on span at bounding box center [792, 405] width 20 height 20
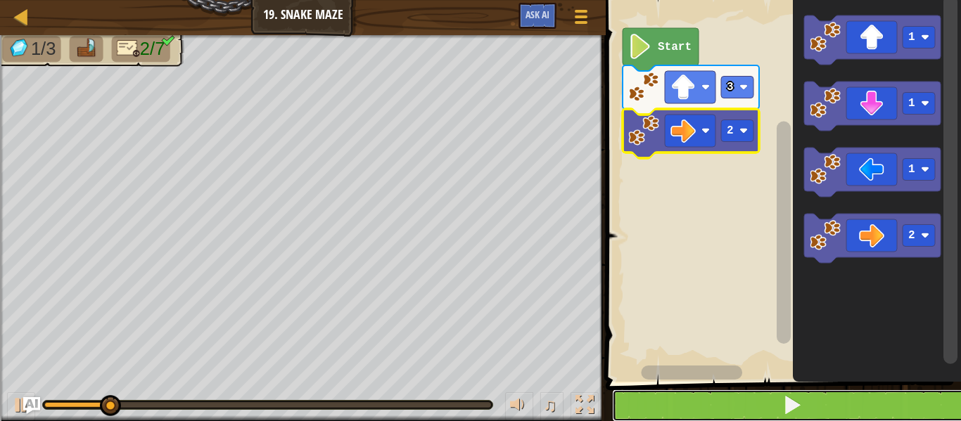
click at [804, 410] on button at bounding box center [792, 406] width 360 height 32
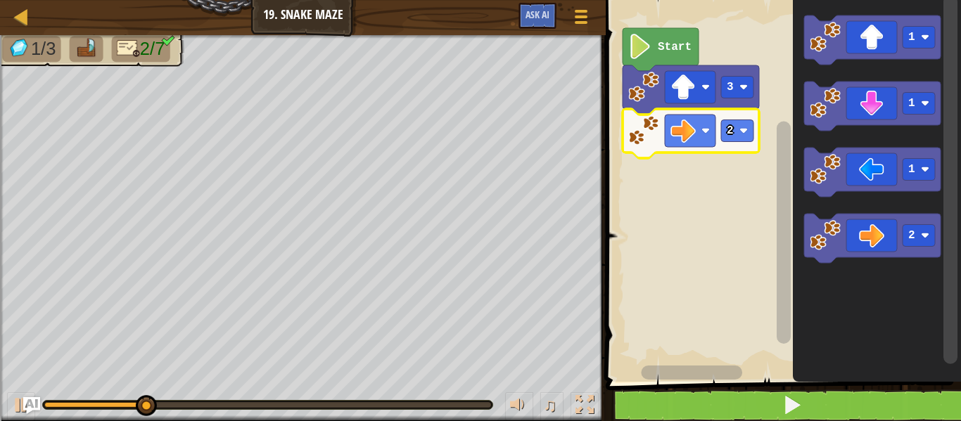
click at [888, 376] on icon "Blockly Workspace" at bounding box center [877, 187] width 168 height 389
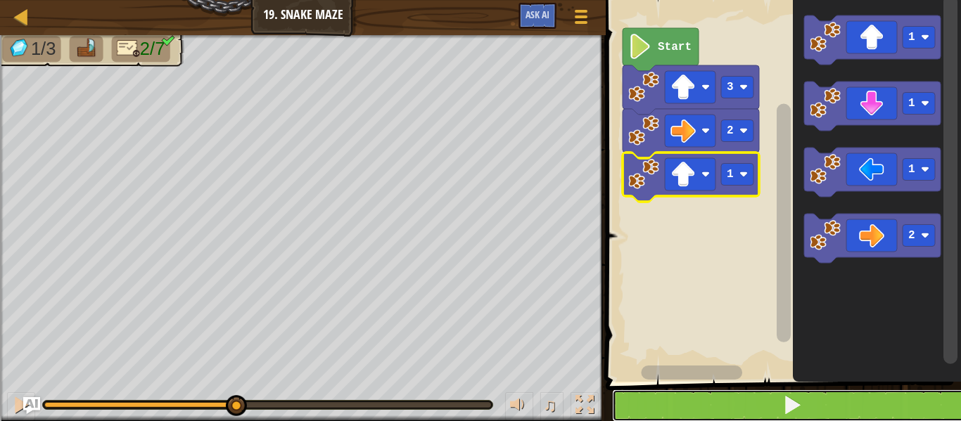
click at [804, 411] on button at bounding box center [792, 406] width 360 height 32
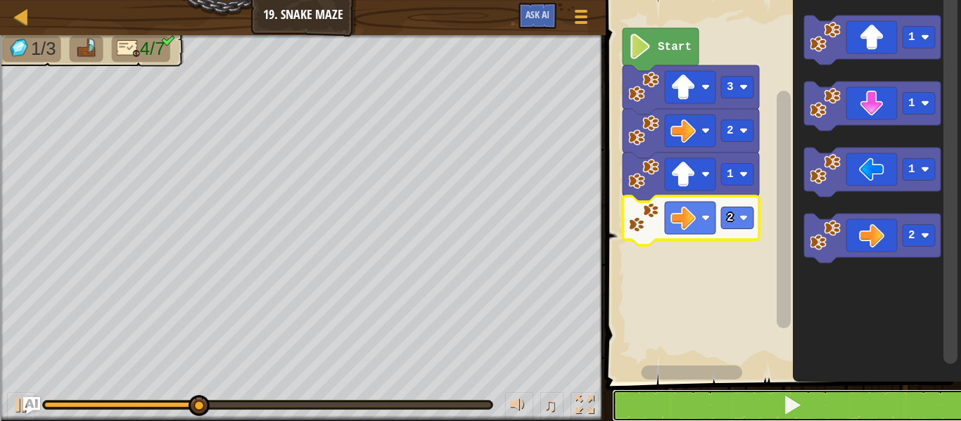
click at [805, 411] on button at bounding box center [792, 406] width 360 height 32
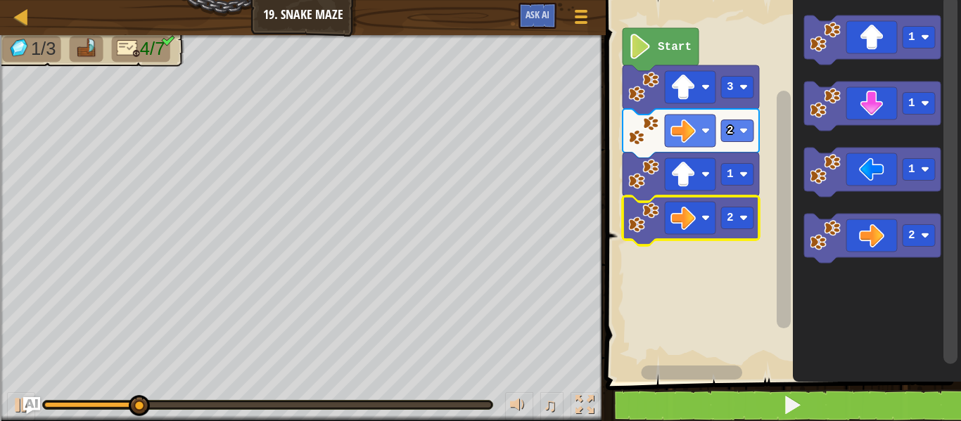
click at [934, 101] on rect "Blockly Workspace" at bounding box center [919, 104] width 32 height 22
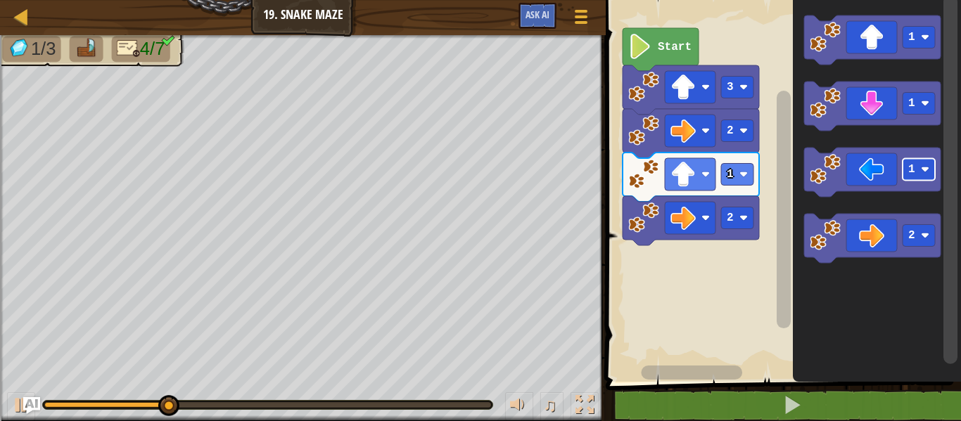
click at [926, 159] on rect "Blockly Workspace" at bounding box center [919, 170] width 32 height 22
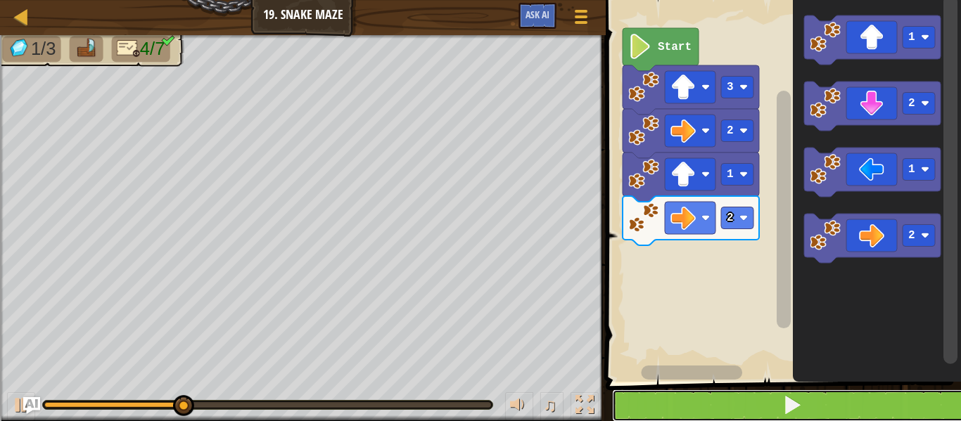
click at [858, 415] on button at bounding box center [792, 406] width 360 height 32
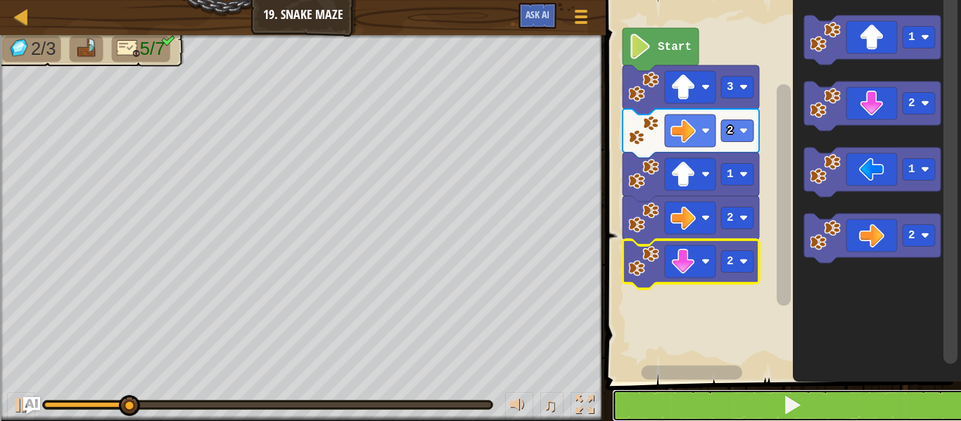
click at [810, 410] on button at bounding box center [792, 406] width 360 height 32
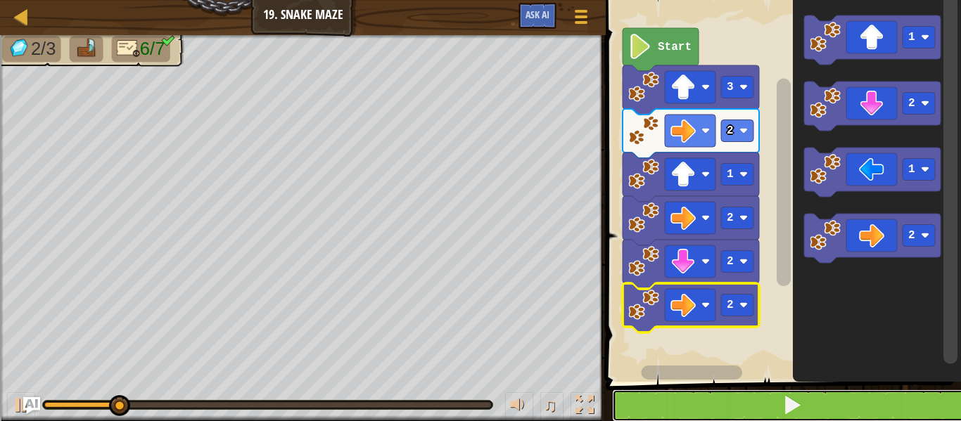
click at [810, 407] on button at bounding box center [792, 406] width 360 height 32
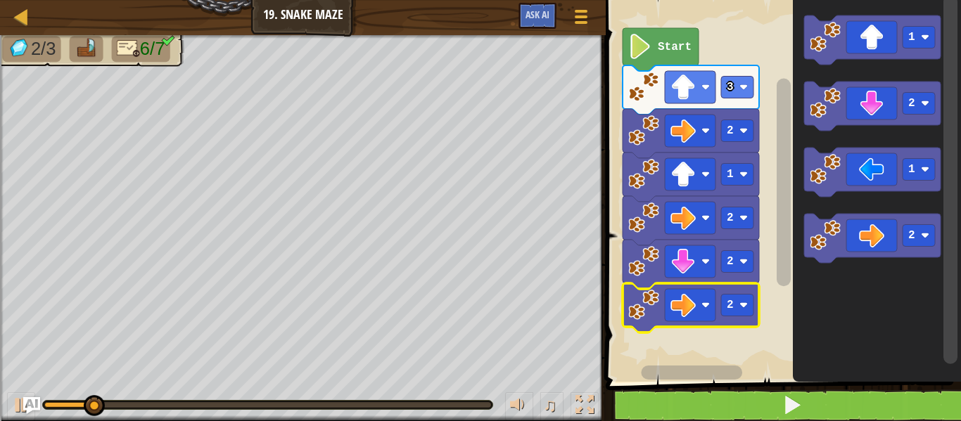
click at [928, 30] on rect "Blockly Workspace" at bounding box center [919, 38] width 32 height 22
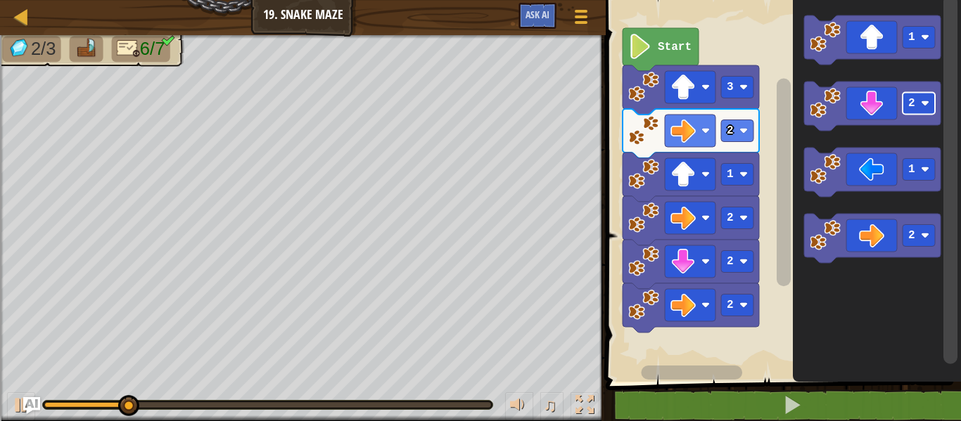
click at [926, 112] on rect "Blockly Workspace" at bounding box center [919, 104] width 32 height 22
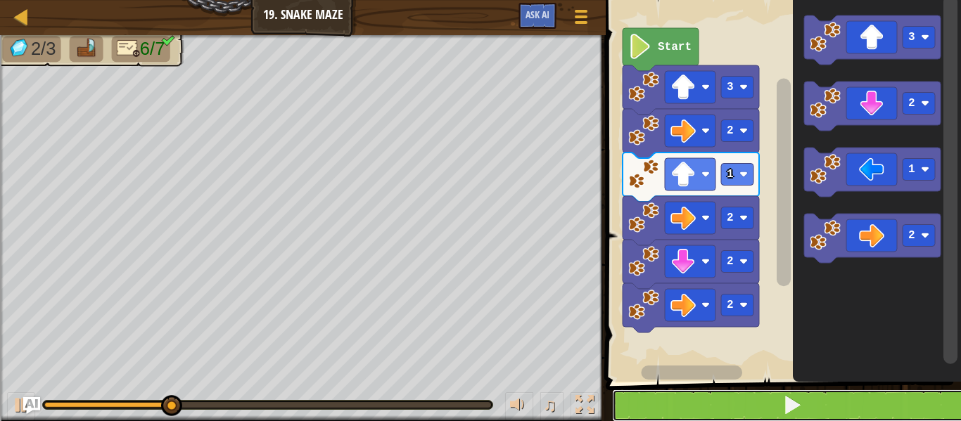
click at [796, 414] on span at bounding box center [792, 405] width 20 height 20
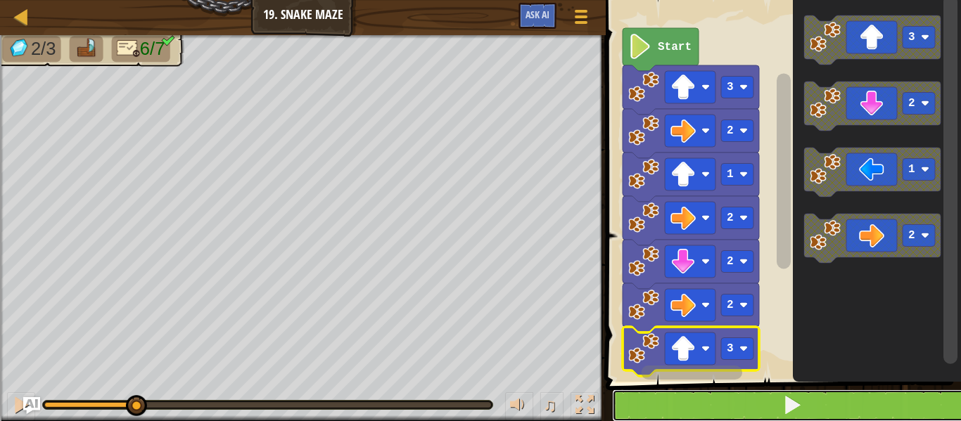
click at [796, 415] on span at bounding box center [792, 405] width 20 height 20
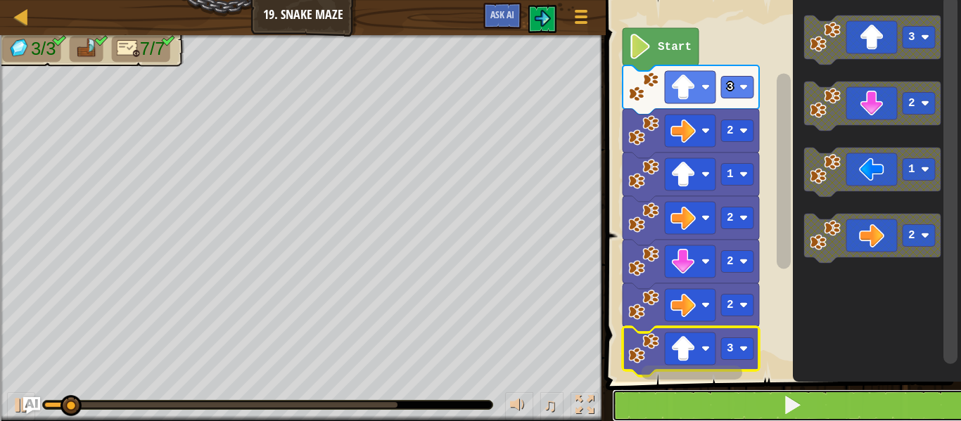
click at [807, 404] on button at bounding box center [792, 406] width 360 height 32
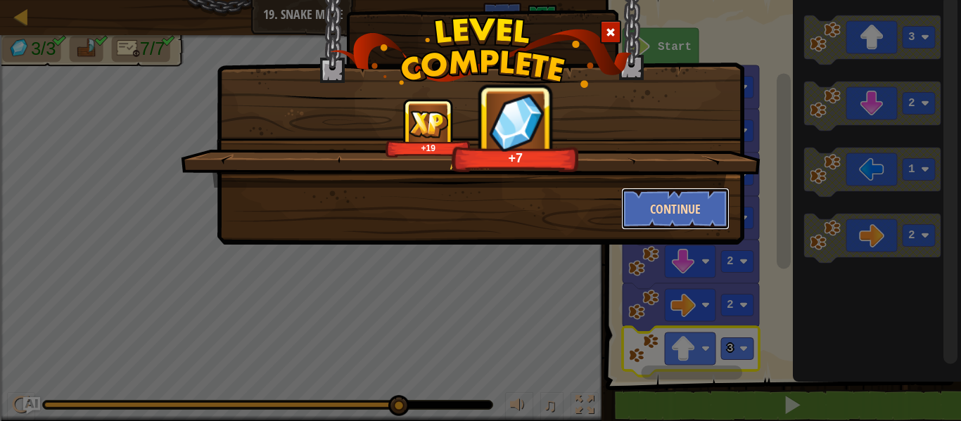
click at [694, 213] on button "Continue" at bounding box center [675, 209] width 109 height 42
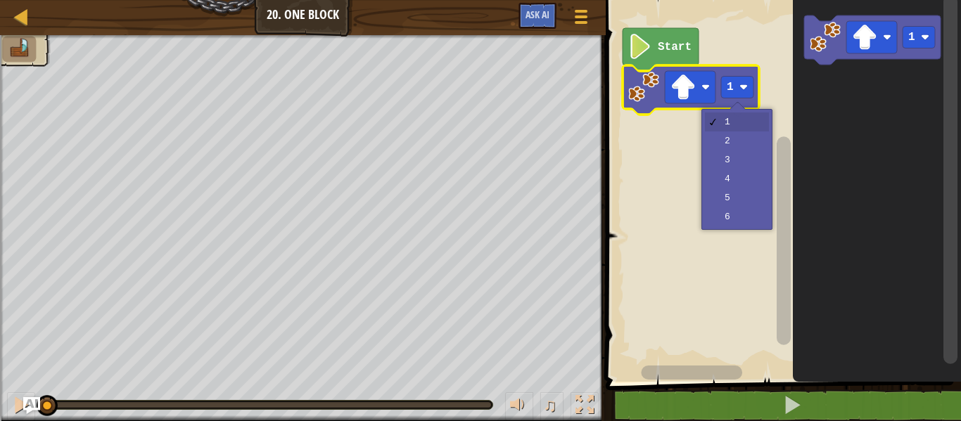
click at [742, 80] on rect "Blockly Workspace" at bounding box center [737, 88] width 32 height 22
click at [747, 145] on rect "Blockly Workspace" at bounding box center [782, 187] width 360 height 389
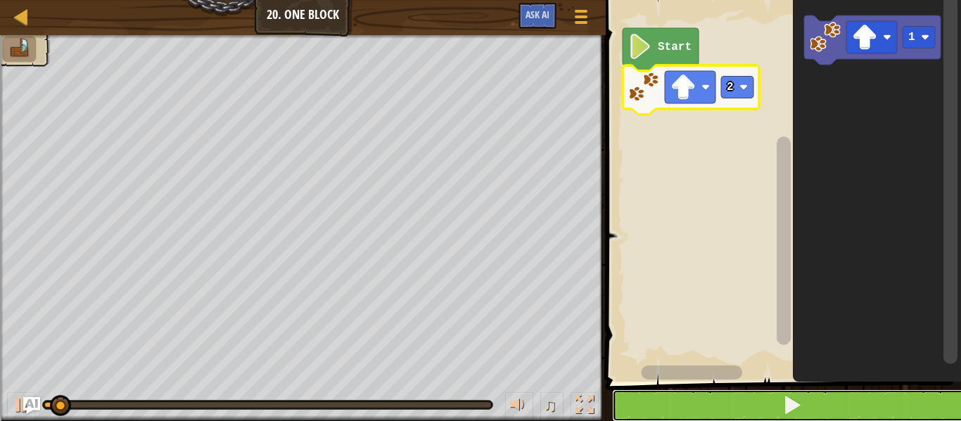
click at [806, 402] on button at bounding box center [792, 406] width 360 height 32
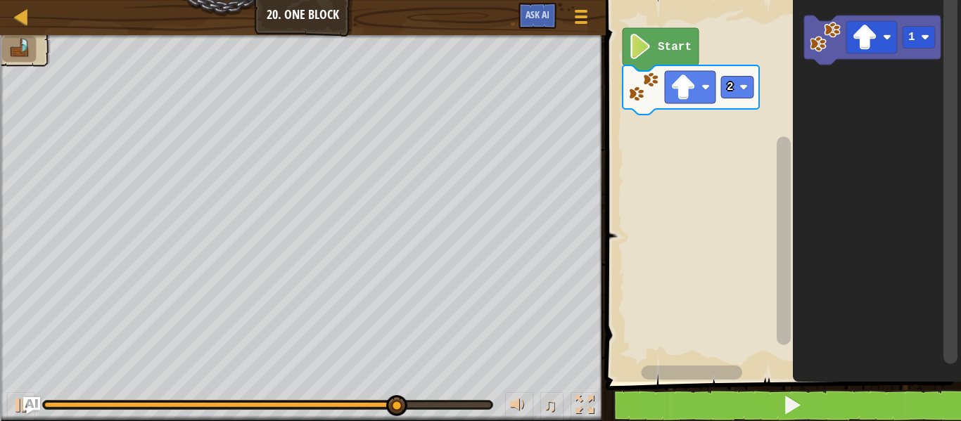
click at [881, 45] on rect "Blockly Workspace" at bounding box center [871, 37] width 51 height 32
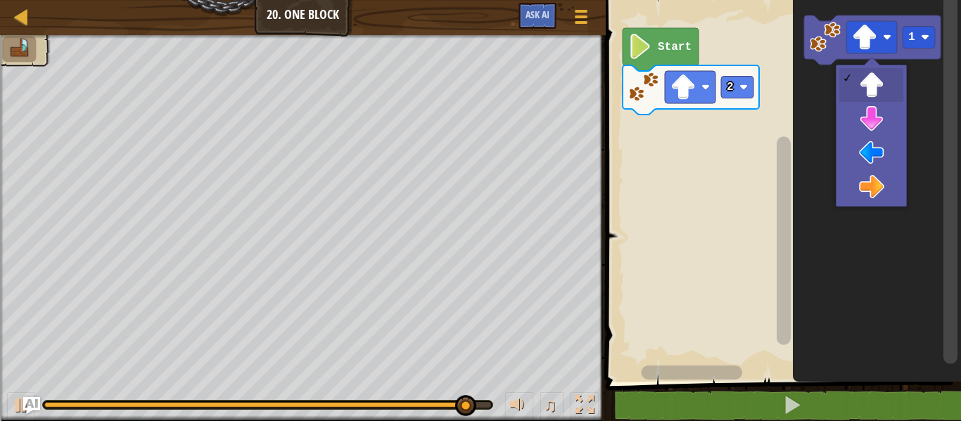
click at [889, 154] on icon "Blockly Workspace" at bounding box center [877, 187] width 168 height 389
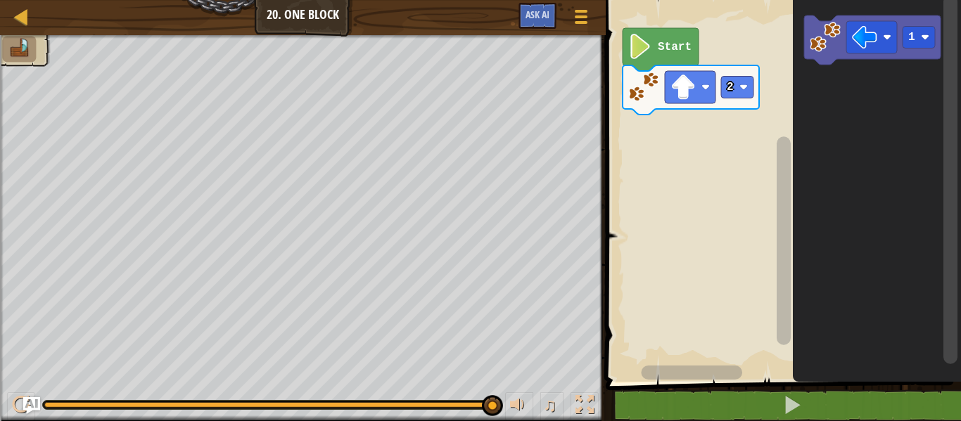
click at [928, 38] on image "Blockly Workspace" at bounding box center [925, 37] width 8 height 8
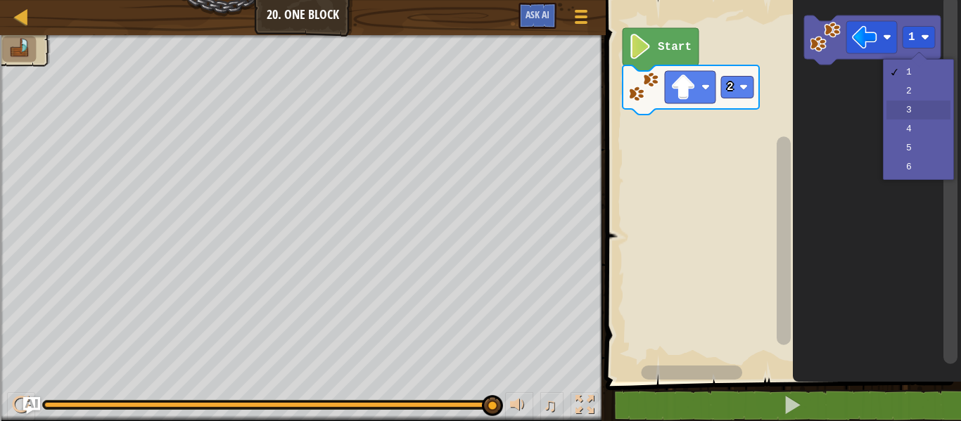
click at [926, 110] on icon "Blockly Workspace" at bounding box center [877, 187] width 168 height 389
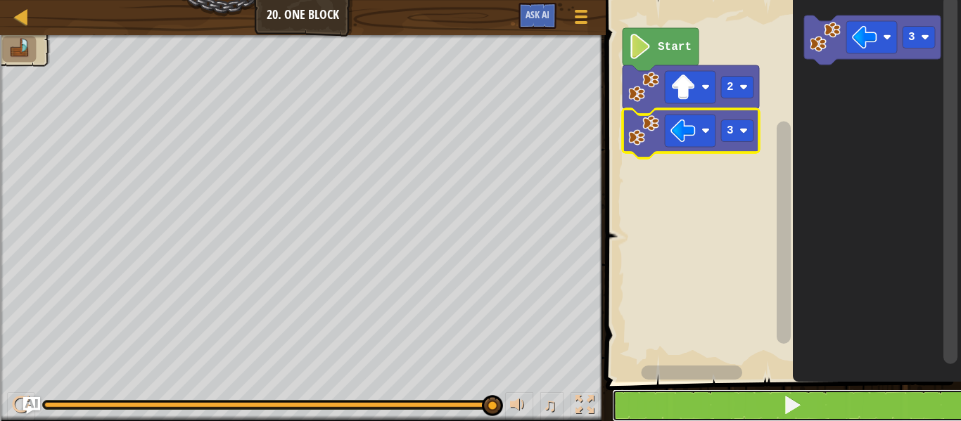
click at [803, 411] on button at bounding box center [792, 406] width 360 height 32
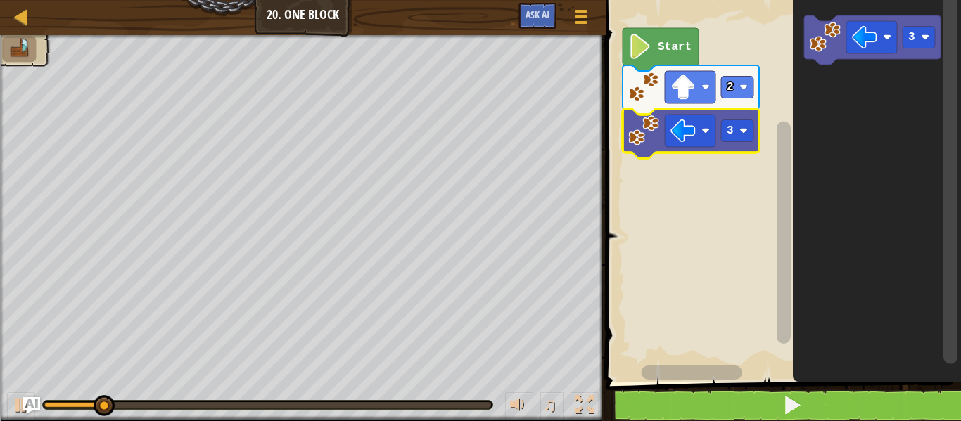
click at [884, 33] on image "Blockly Workspace" at bounding box center [887, 37] width 8 height 8
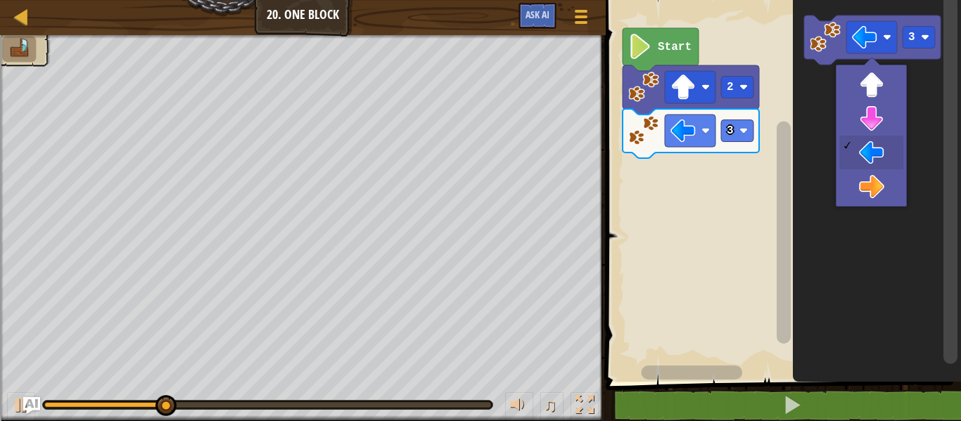
click at [888, 118] on icon "Blockly Workspace" at bounding box center [877, 187] width 168 height 389
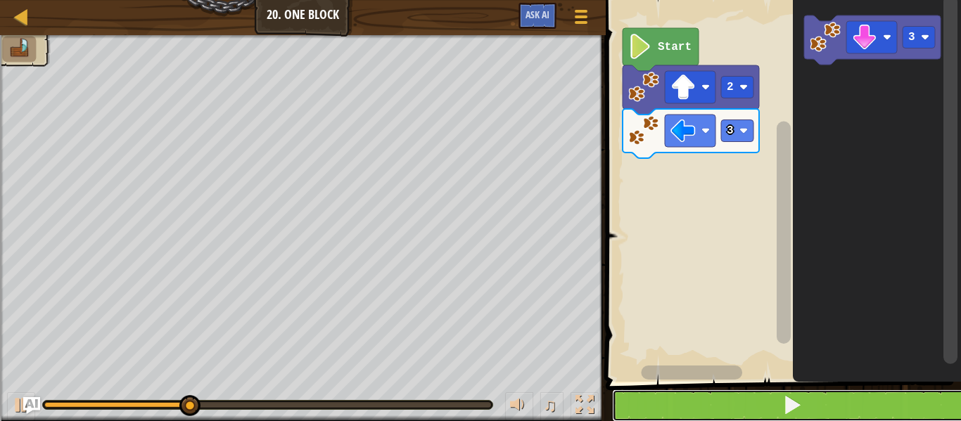
click at [811, 410] on button at bounding box center [792, 406] width 360 height 32
click at [931, 37] on rect "Blockly Workspace" at bounding box center [919, 38] width 32 height 22
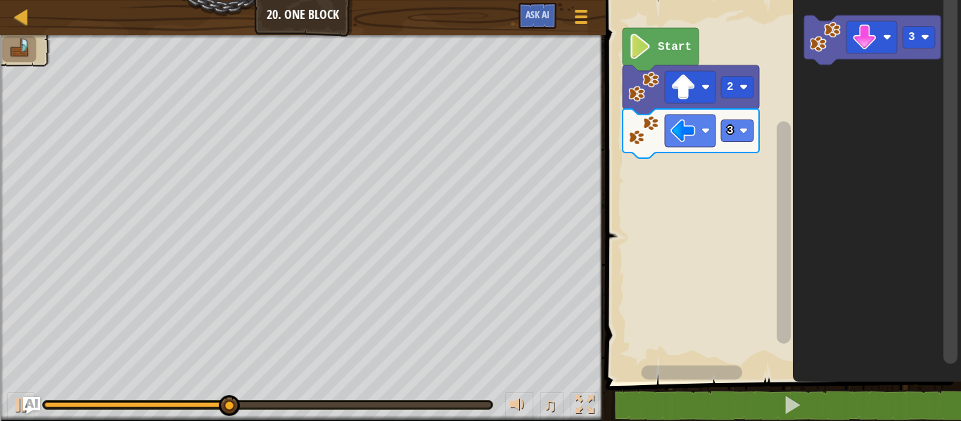
click at [928, 91] on icon "Blockly Workspace" at bounding box center [877, 187] width 168 height 389
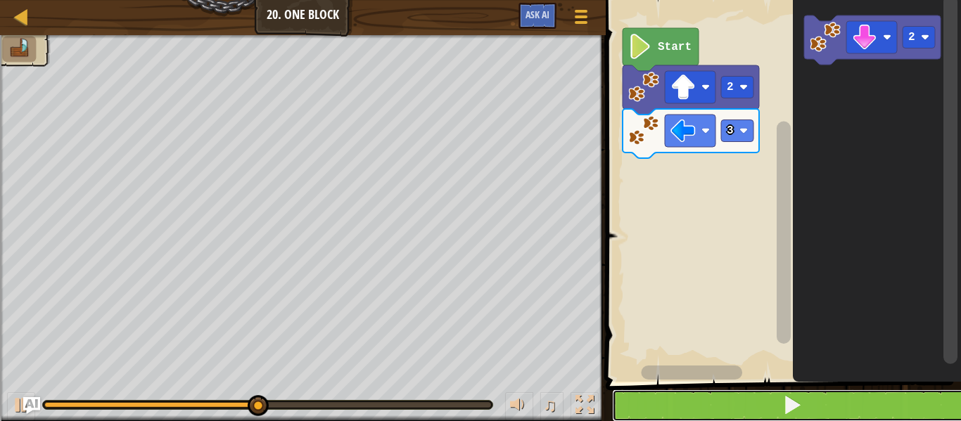
click at [826, 413] on button at bounding box center [792, 406] width 360 height 32
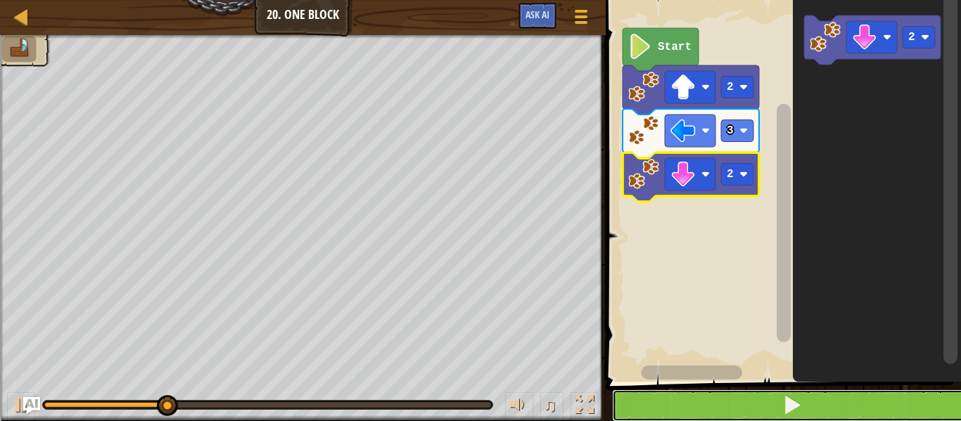
click at [806, 407] on button at bounding box center [792, 406] width 360 height 32
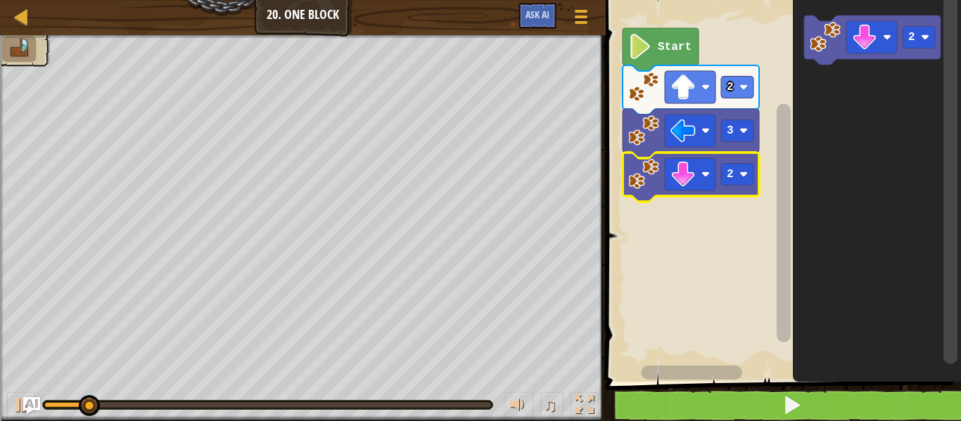
click at [876, 42] on image "Blockly Workspace" at bounding box center [864, 37] width 25 height 25
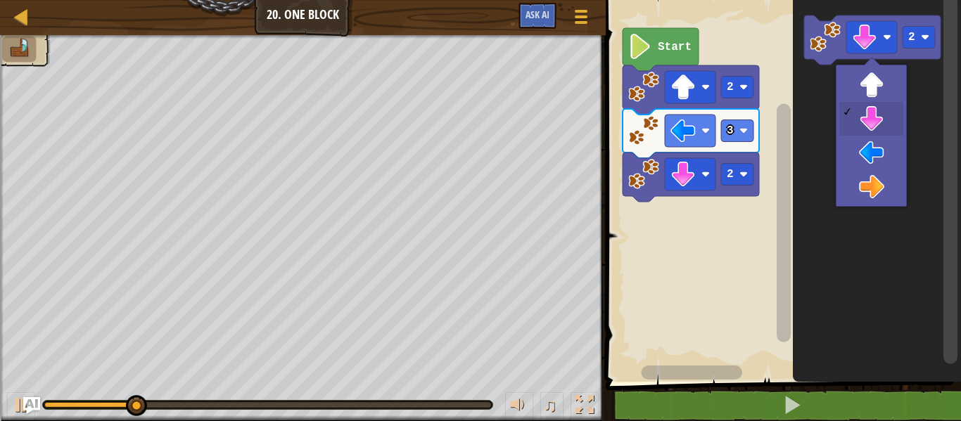
click at [889, 191] on icon "Blockly Workspace" at bounding box center [877, 187] width 168 height 389
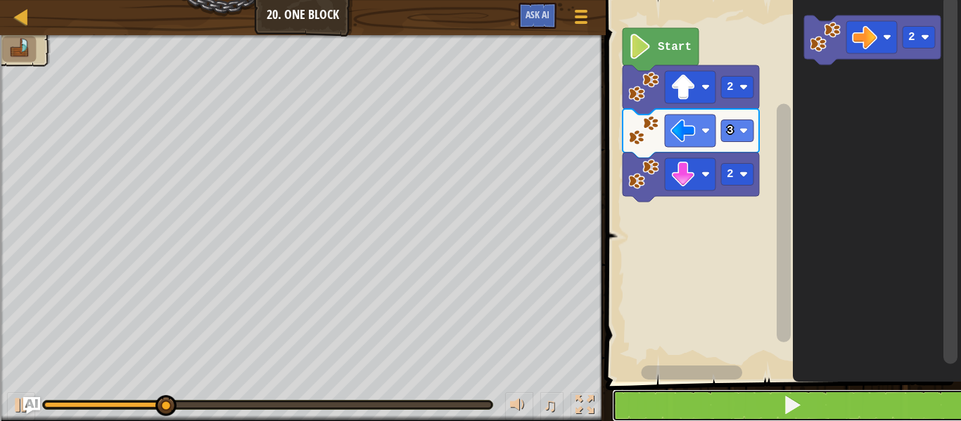
click at [816, 409] on button at bounding box center [792, 406] width 360 height 32
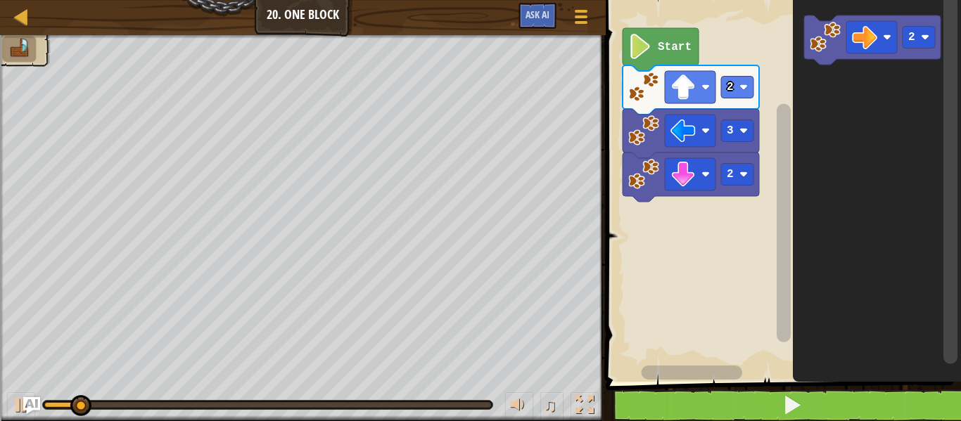
click at [930, 30] on rect "Blockly Workspace" at bounding box center [919, 38] width 32 height 22
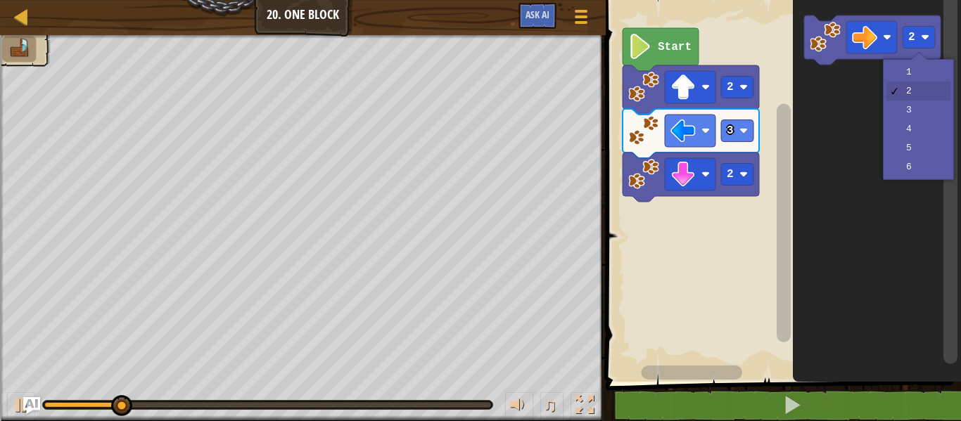
click at [932, 69] on icon "Blockly Workspace" at bounding box center [877, 187] width 168 height 389
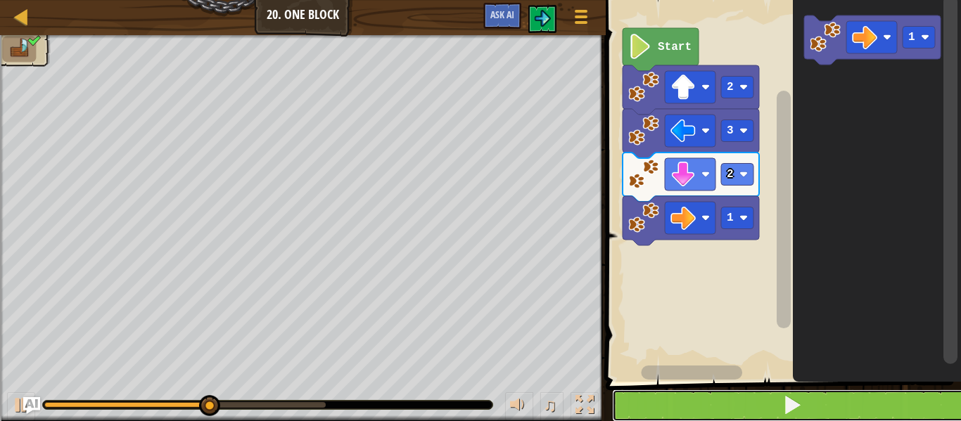
click at [799, 410] on span at bounding box center [792, 405] width 20 height 20
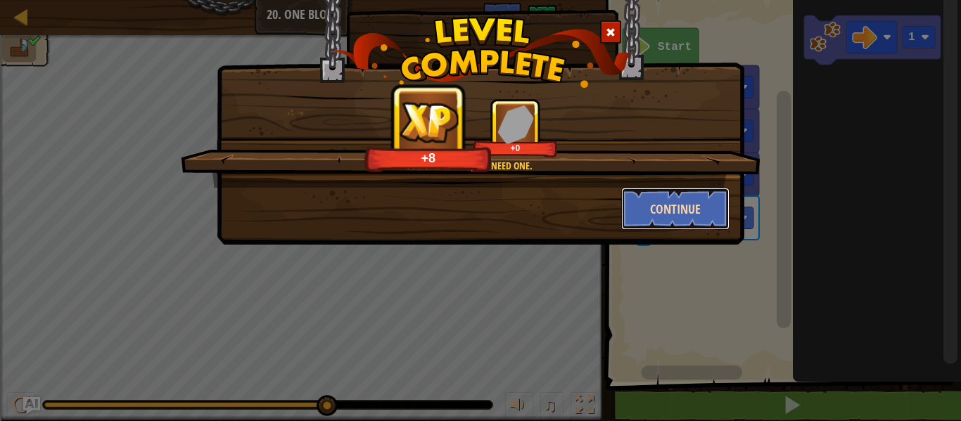
click at [700, 214] on button "Continue" at bounding box center [675, 209] width 109 height 42
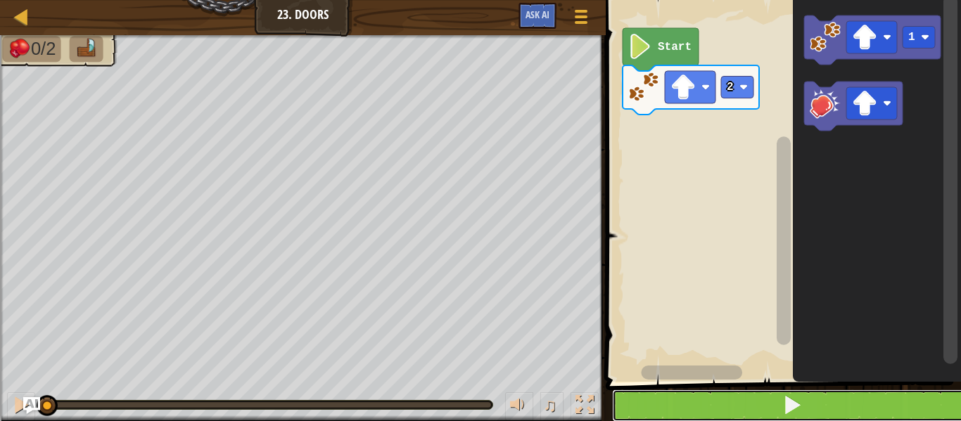
click at [800, 402] on span at bounding box center [792, 405] width 20 height 20
click at [882, 103] on rect "Blockly Workspace" at bounding box center [871, 103] width 51 height 32
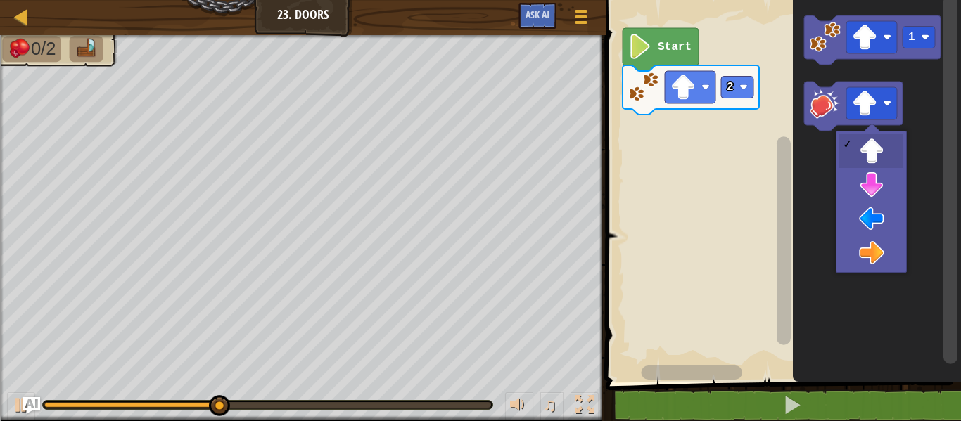
click at [882, 250] on icon "Blockly Workspace" at bounding box center [877, 187] width 168 height 389
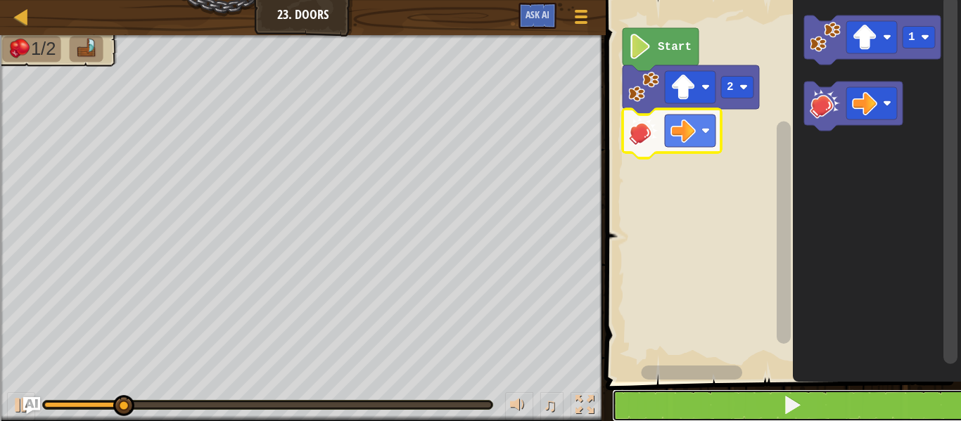
click at [796, 414] on span at bounding box center [792, 405] width 20 height 20
click at [877, 37] on image "Blockly Workspace" at bounding box center [864, 37] width 25 height 25
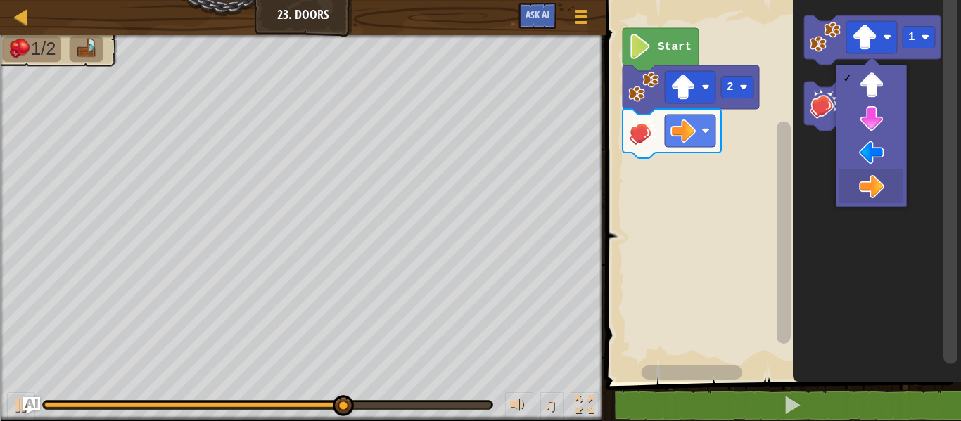
click at [884, 185] on icon "Blockly Workspace" at bounding box center [877, 187] width 168 height 389
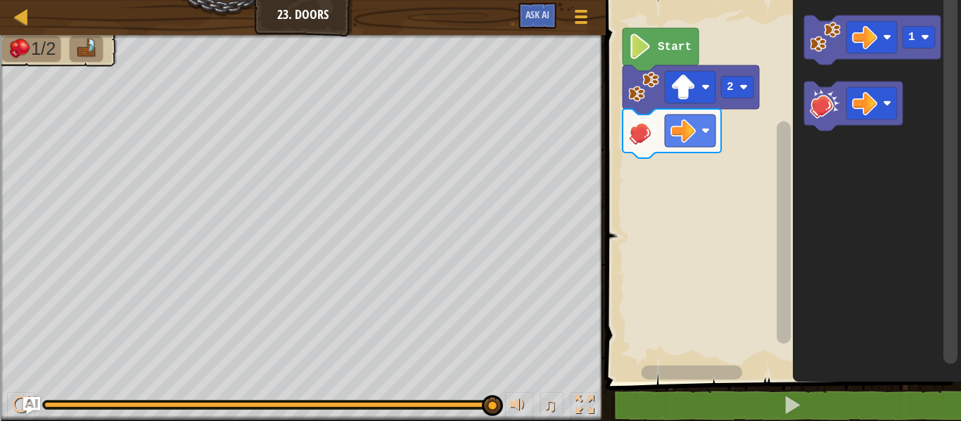
click at [925, 35] on image "Blockly Workspace" at bounding box center [925, 37] width 8 height 8
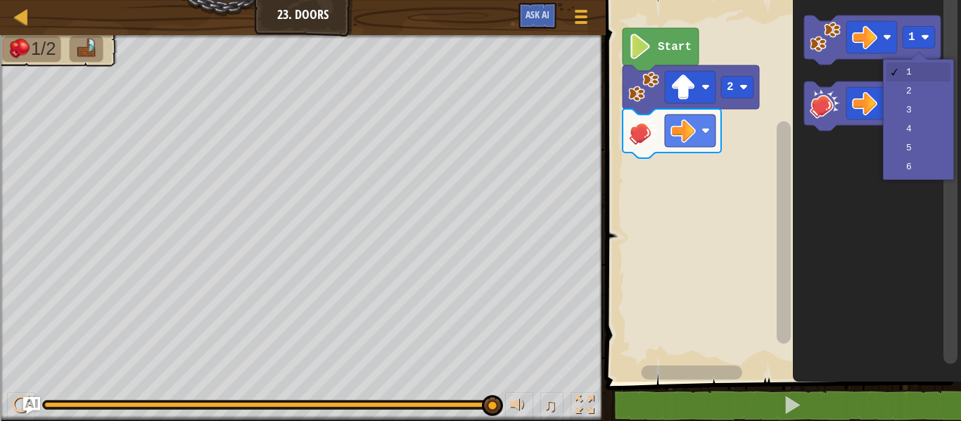
click at [920, 96] on icon "Blockly Workspace" at bounding box center [877, 187] width 168 height 389
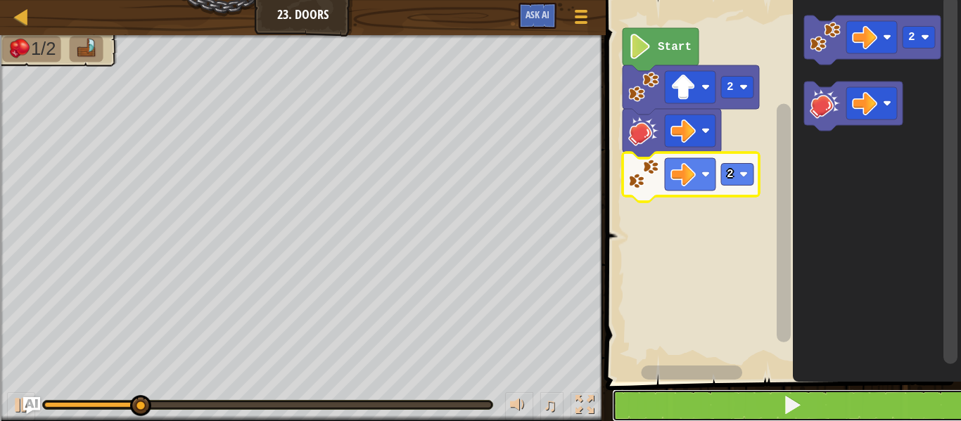
click at [811, 404] on button at bounding box center [792, 406] width 360 height 32
click at [808, 402] on button at bounding box center [792, 406] width 360 height 32
click at [824, 414] on button at bounding box center [792, 406] width 360 height 32
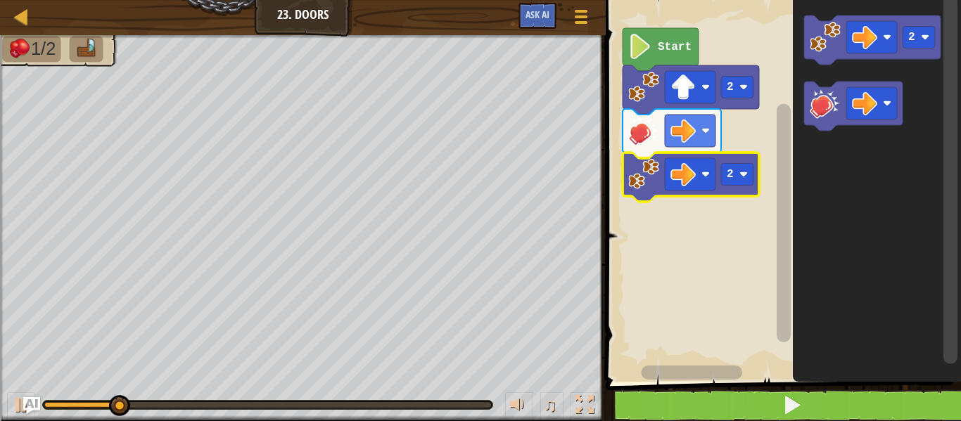
click at [871, 105] on image "Blockly Workspace" at bounding box center [864, 103] width 25 height 25
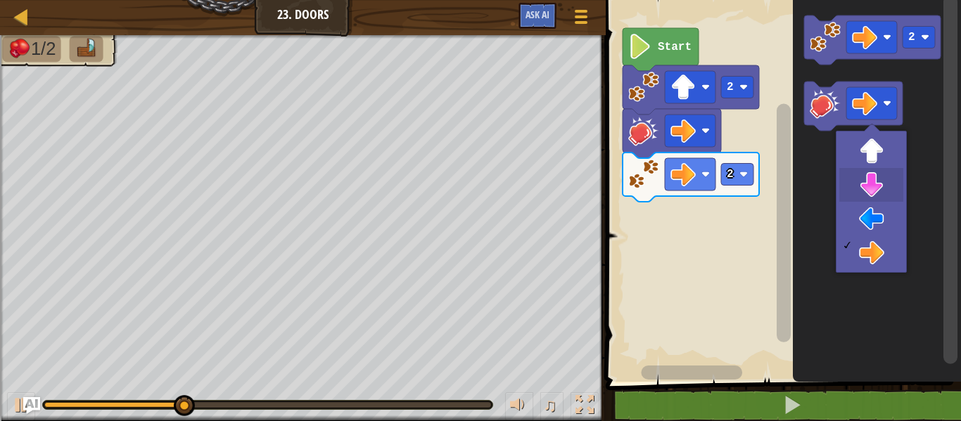
click at [884, 184] on icon "Blockly Workspace" at bounding box center [877, 187] width 168 height 389
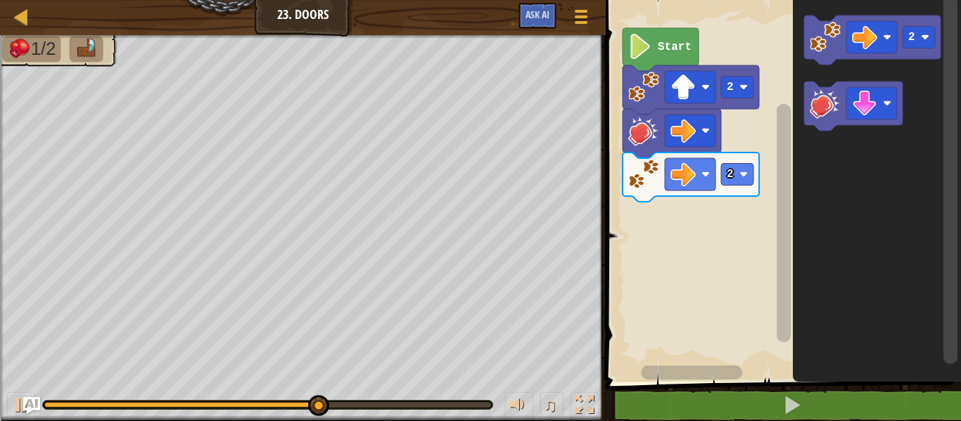
click at [875, 37] on image "Blockly Workspace" at bounding box center [864, 37] width 25 height 25
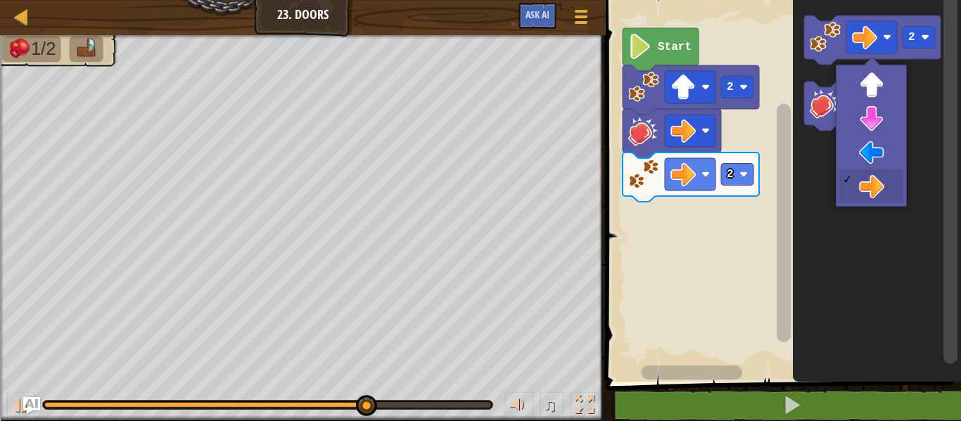
click at [884, 116] on rect "Blockly Workspace" at bounding box center [871, 103] width 51 height 32
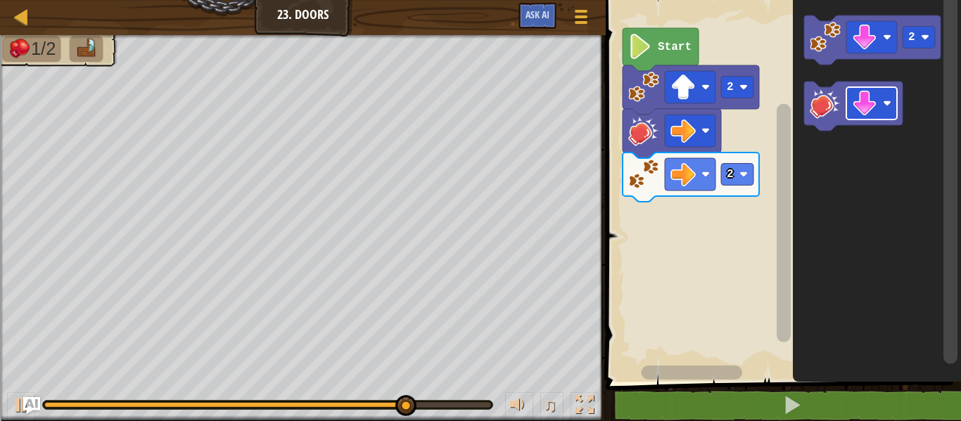
click at [874, 105] on image "Blockly Workspace" at bounding box center [864, 103] width 25 height 25
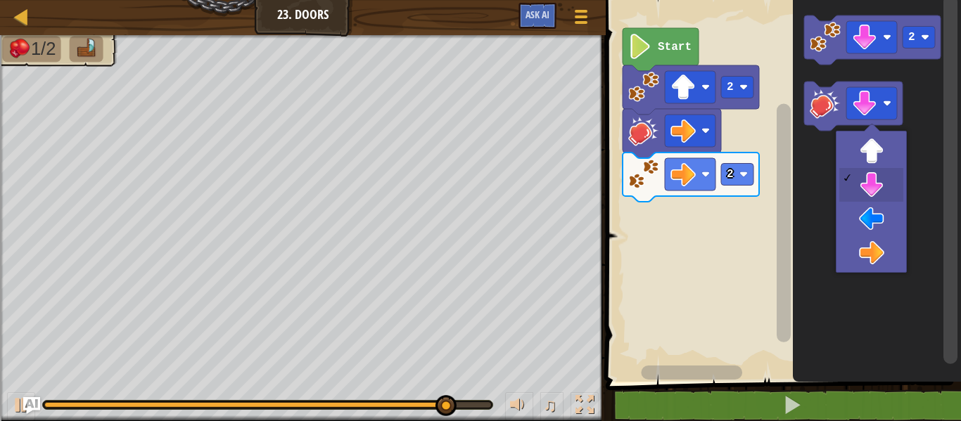
click at [880, 255] on icon "Blockly Workspace" at bounding box center [877, 187] width 168 height 389
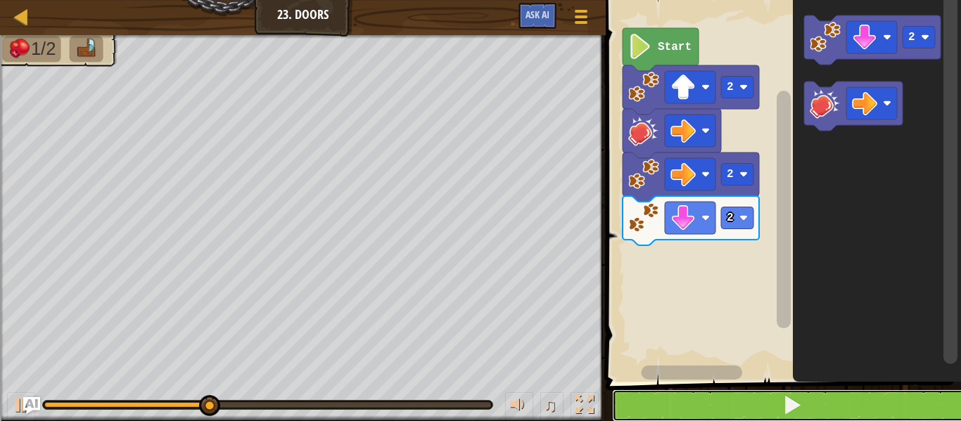
click at [802, 412] on span at bounding box center [792, 405] width 20 height 20
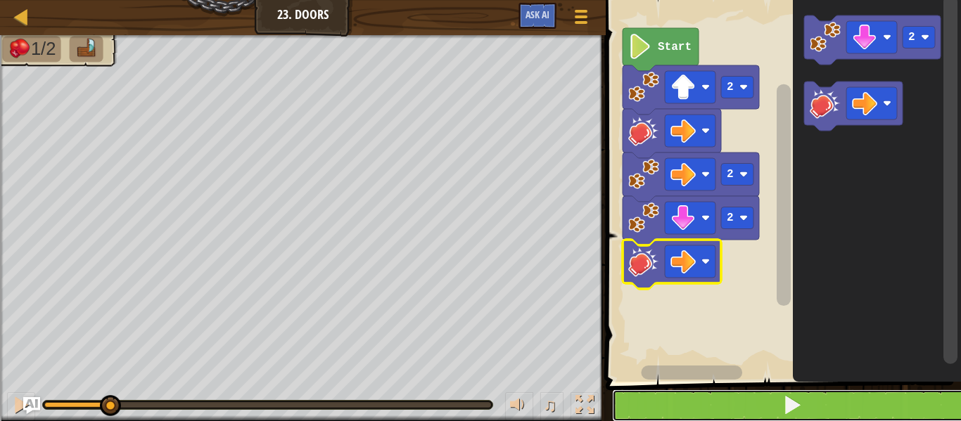
click at [804, 407] on button at bounding box center [792, 406] width 360 height 32
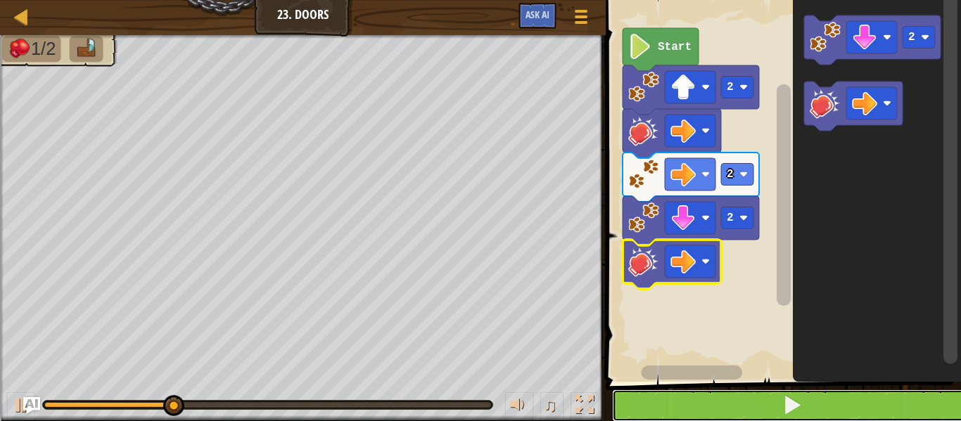
click at [792, 412] on span at bounding box center [792, 405] width 20 height 20
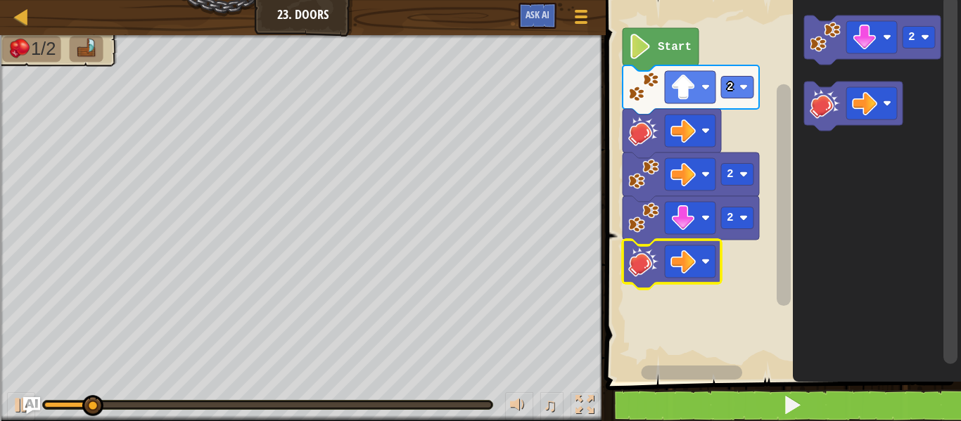
click at [880, 37] on rect "Blockly Workspace" at bounding box center [871, 37] width 51 height 32
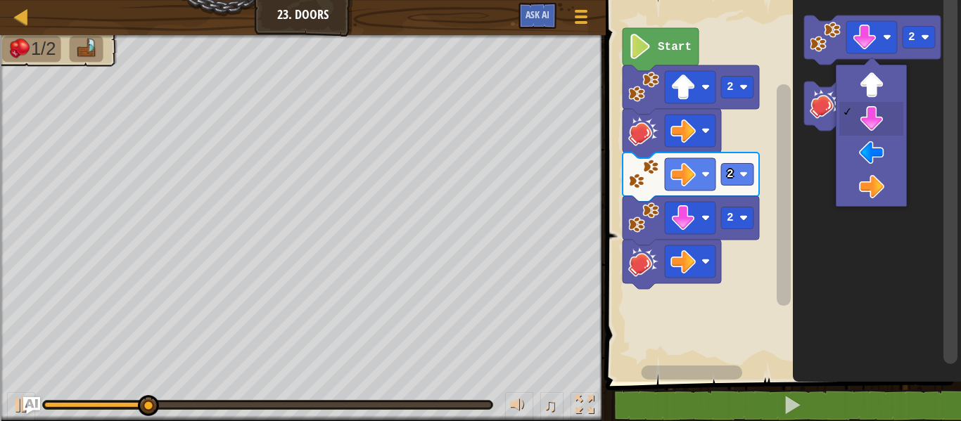
click at [889, 184] on icon "Blockly Workspace" at bounding box center [877, 187] width 168 height 389
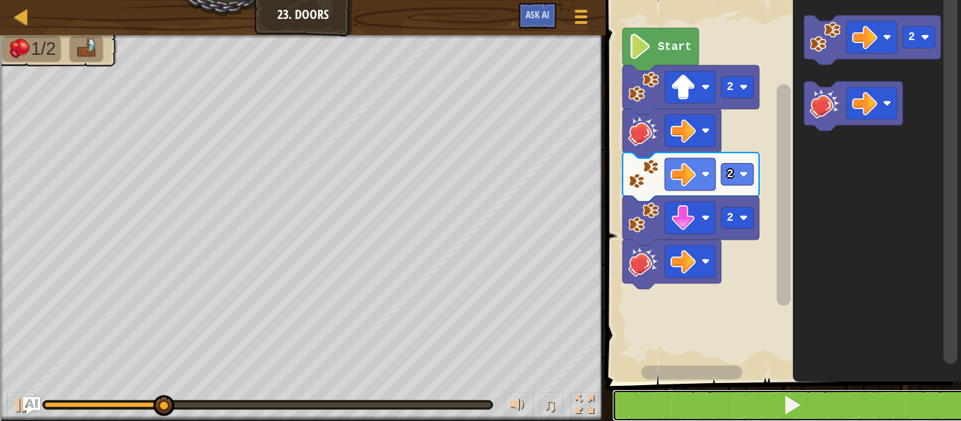
click at [805, 401] on button at bounding box center [792, 406] width 360 height 32
click at [803, 399] on button at bounding box center [792, 406] width 360 height 32
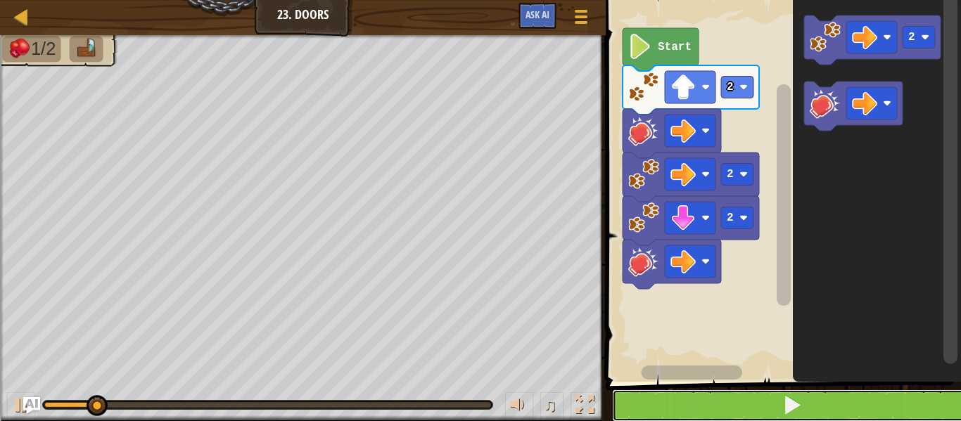
click at [800, 401] on span at bounding box center [792, 405] width 20 height 20
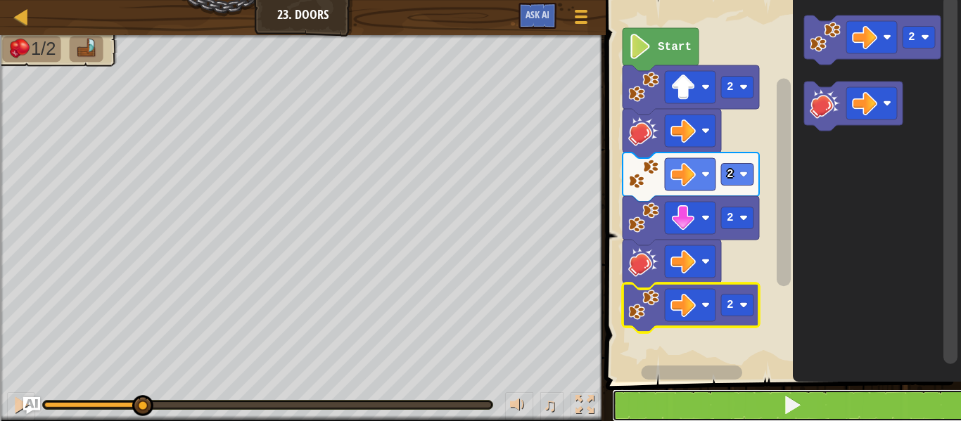
click at [803, 413] on button at bounding box center [792, 406] width 360 height 32
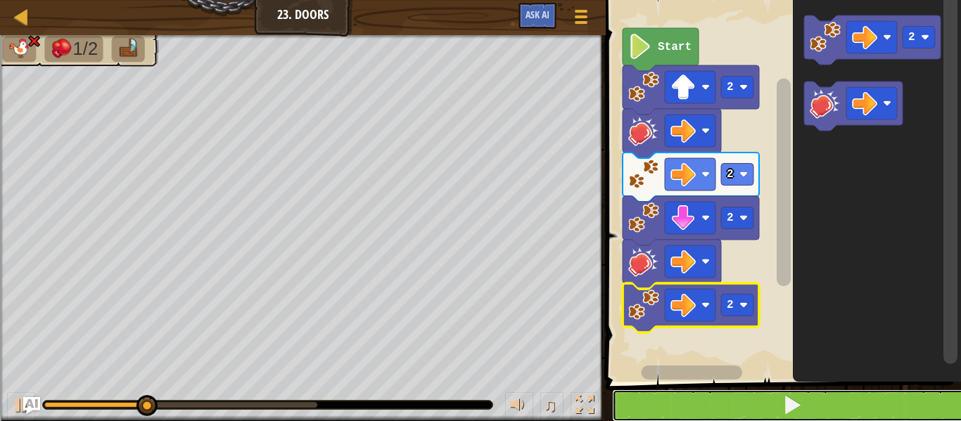
click at [811, 395] on button at bounding box center [792, 406] width 360 height 32
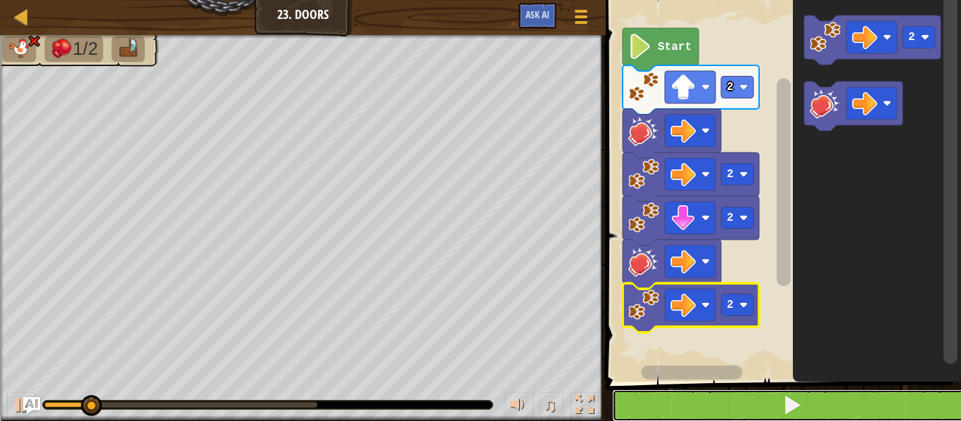
click at [804, 408] on button at bounding box center [792, 406] width 360 height 32
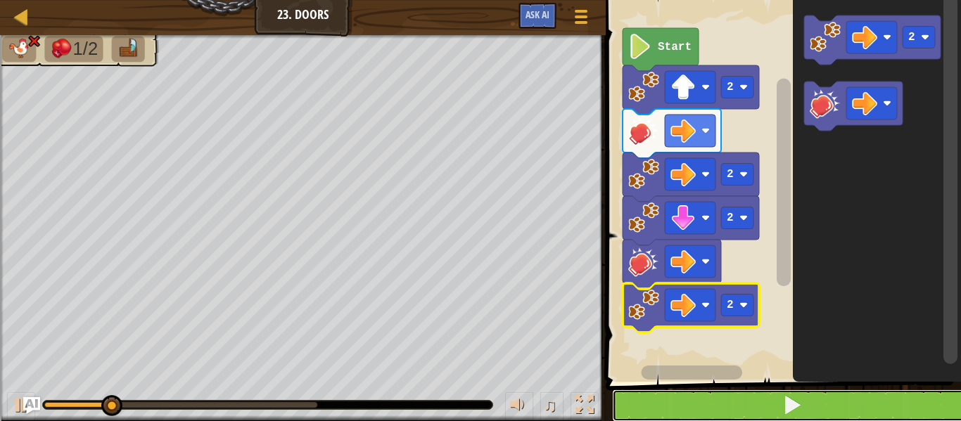
click at [798, 412] on span at bounding box center [792, 405] width 20 height 20
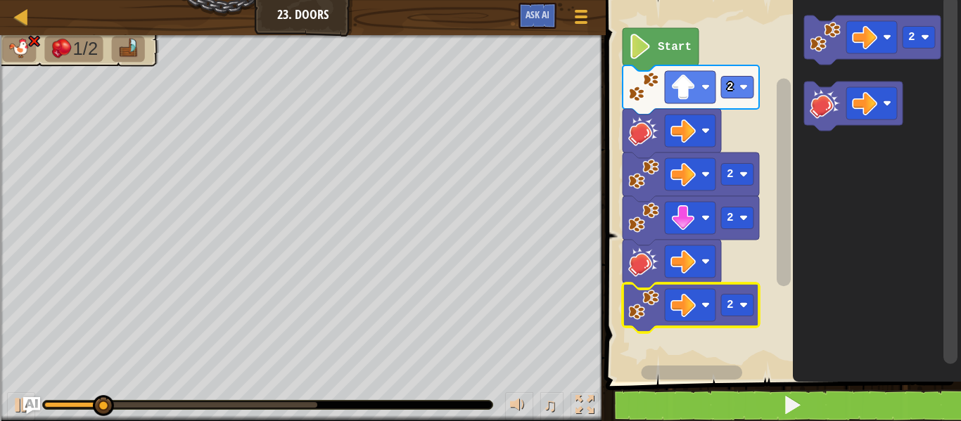
click at [873, 37] on image "Blockly Workspace" at bounding box center [864, 37] width 25 height 25
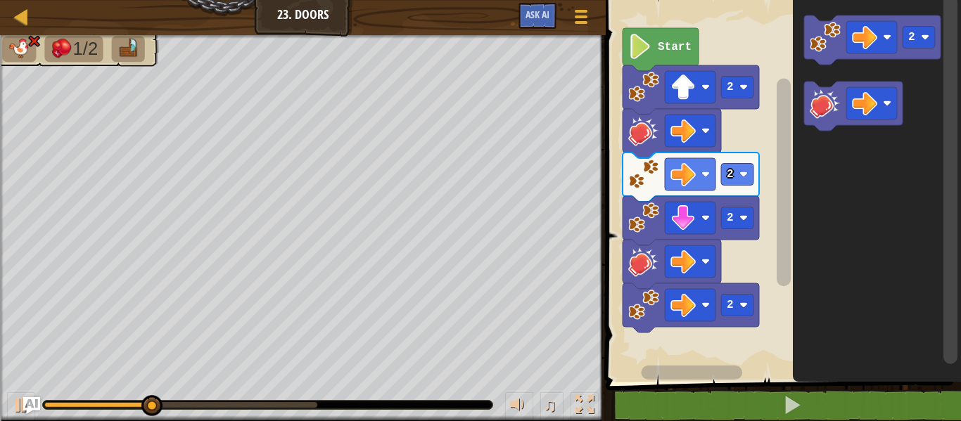
click at [880, 86] on icon "Blockly Workspace" at bounding box center [853, 106] width 99 height 49
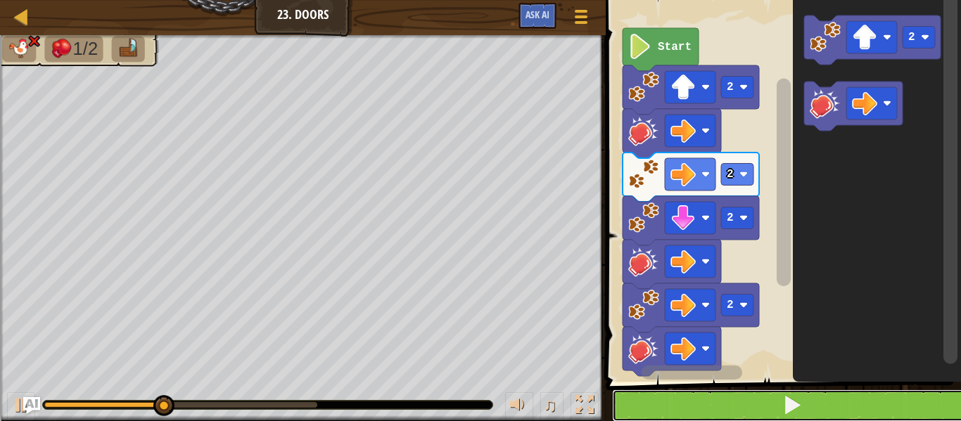
click at [813, 411] on button at bounding box center [792, 406] width 360 height 32
click at [810, 408] on button at bounding box center [792, 406] width 360 height 32
click at [789, 403] on span at bounding box center [792, 405] width 20 height 20
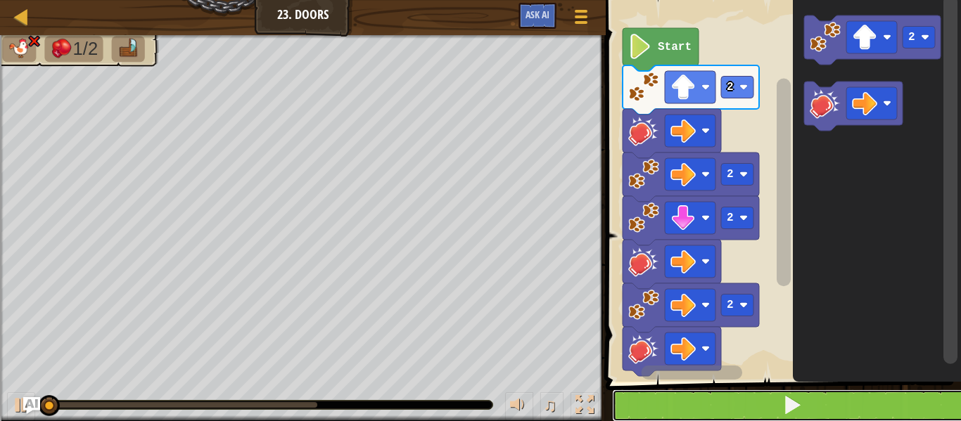
click at [803, 410] on button at bounding box center [792, 406] width 360 height 32
click at [801, 410] on span at bounding box center [792, 405] width 20 height 20
click at [802, 407] on span at bounding box center [792, 405] width 20 height 20
click at [806, 407] on button at bounding box center [792, 406] width 360 height 32
click at [808, 403] on button at bounding box center [792, 406] width 360 height 32
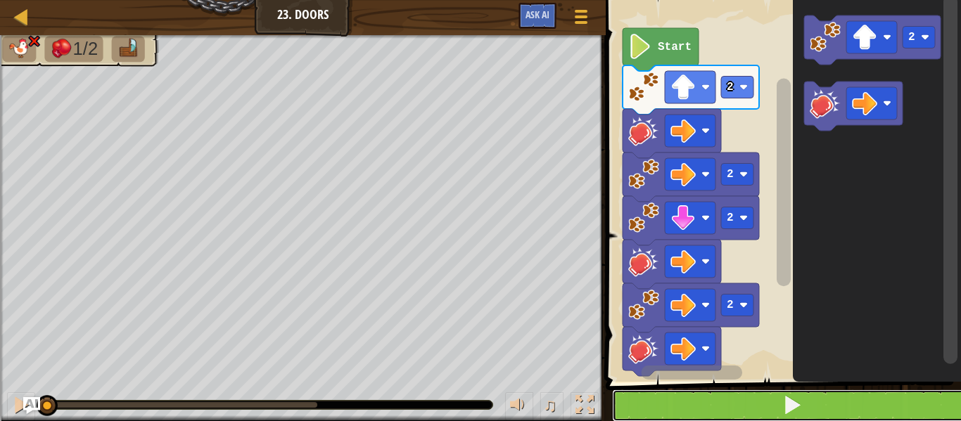
click at [806, 406] on button at bounding box center [792, 406] width 360 height 32
click at [805, 405] on button at bounding box center [792, 406] width 360 height 32
click at [805, 409] on button at bounding box center [792, 406] width 360 height 32
click at [806, 410] on button at bounding box center [792, 406] width 360 height 32
click at [811, 409] on button at bounding box center [792, 406] width 360 height 32
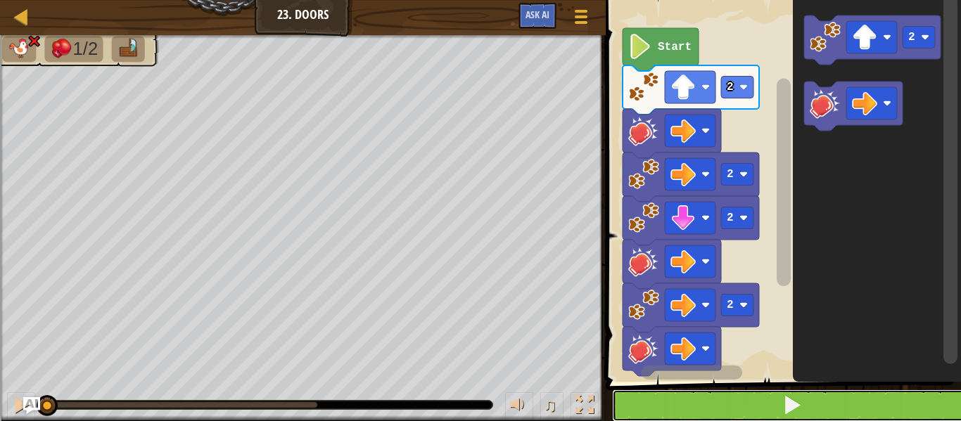
click at [806, 410] on button at bounding box center [792, 406] width 360 height 32
click at [799, 410] on span at bounding box center [792, 405] width 20 height 20
click at [797, 410] on span at bounding box center [792, 405] width 20 height 20
click at [797, 415] on span at bounding box center [792, 405] width 20 height 20
click at [800, 415] on span at bounding box center [792, 405] width 20 height 20
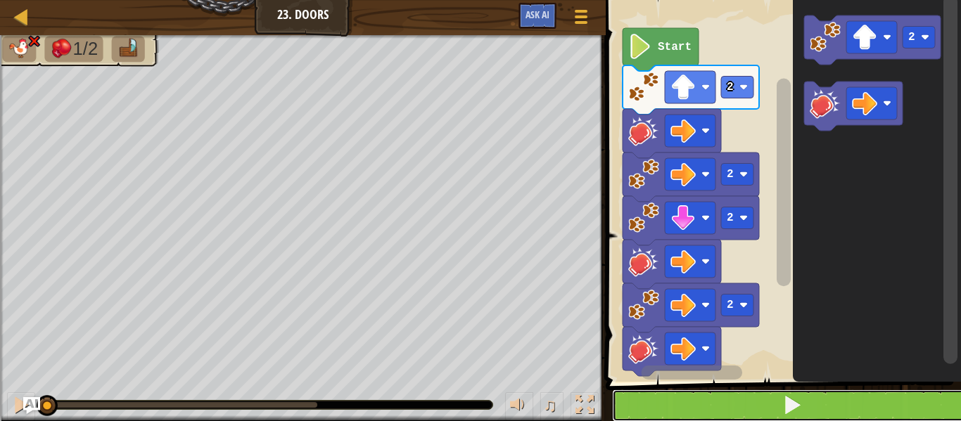
click at [806, 413] on button at bounding box center [792, 406] width 360 height 32
click at [808, 410] on button at bounding box center [792, 406] width 360 height 32
click at [801, 408] on span at bounding box center [792, 405] width 20 height 20
click at [799, 408] on span at bounding box center [792, 405] width 20 height 20
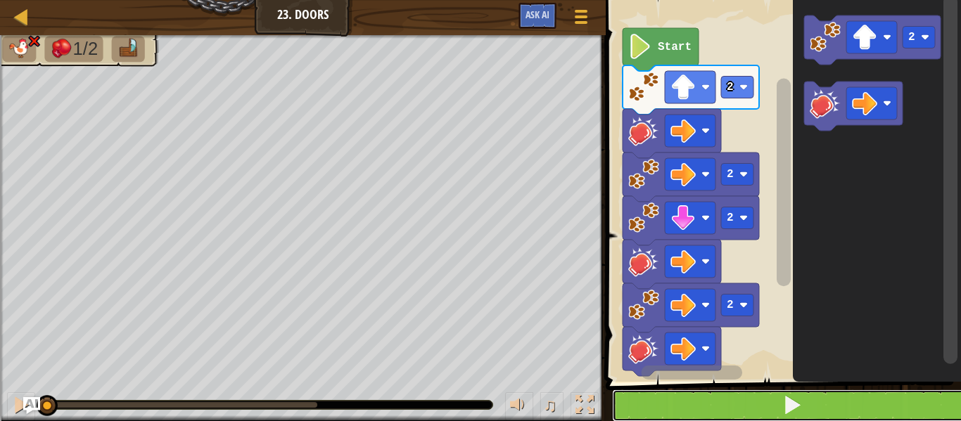
click at [799, 407] on span at bounding box center [792, 405] width 20 height 20
click at [796, 407] on span at bounding box center [792, 405] width 20 height 20
click at [798, 407] on span at bounding box center [792, 405] width 20 height 20
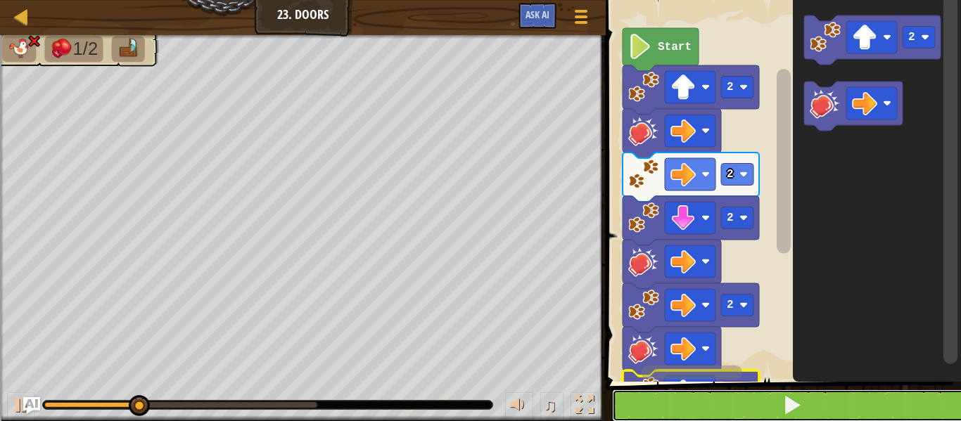
click at [799, 410] on span at bounding box center [792, 405] width 20 height 20
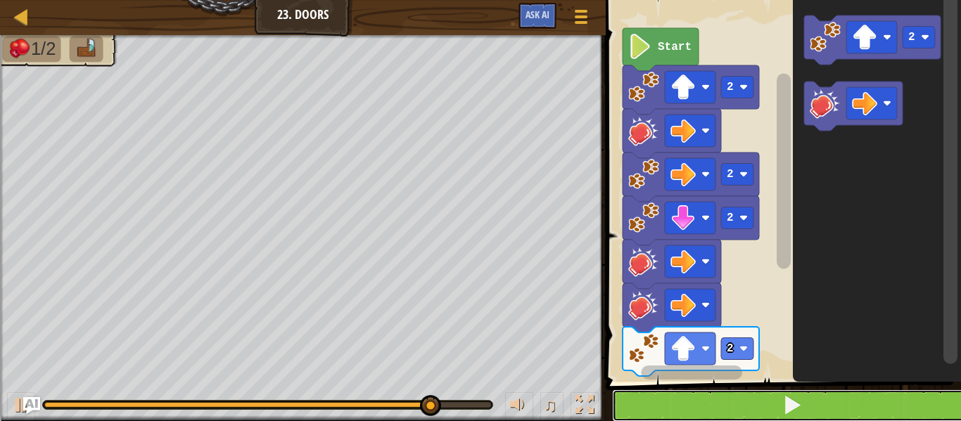
click at [792, 410] on span at bounding box center [792, 405] width 20 height 20
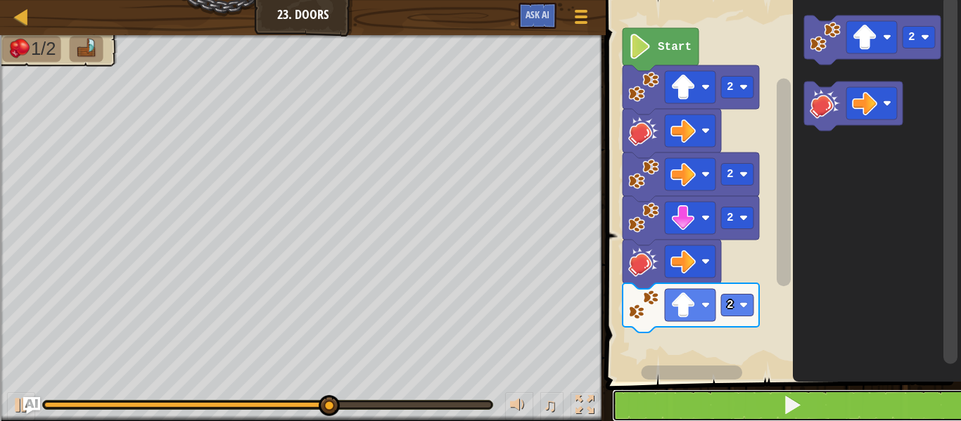
click at [789, 405] on span at bounding box center [792, 405] width 20 height 20
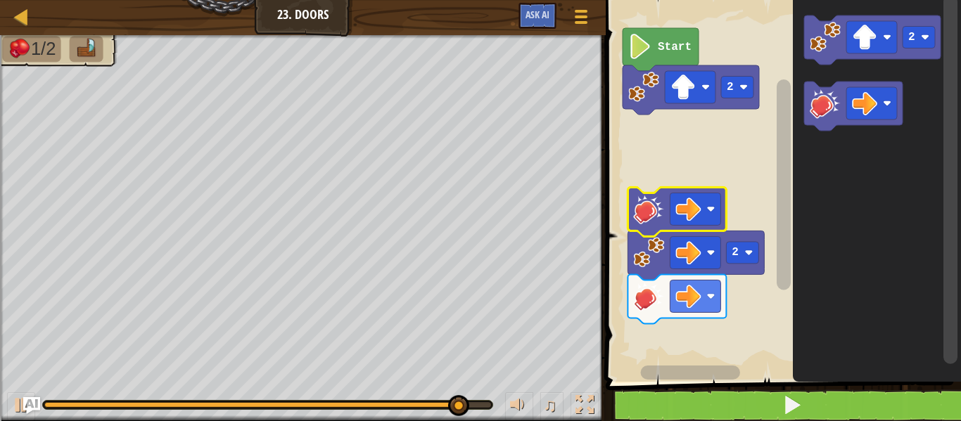
click at [884, 36] on image "Blockly Workspace" at bounding box center [887, 37] width 8 height 8
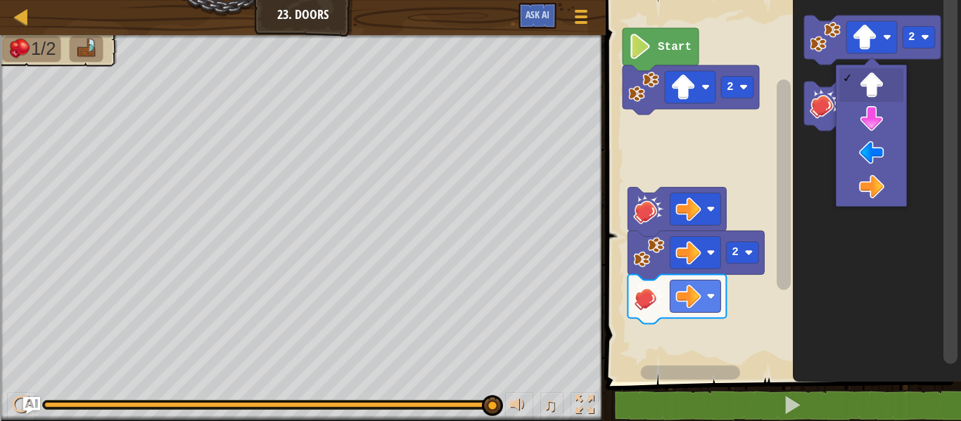
click at [885, 118] on rect "Blockly Workspace" at bounding box center [871, 103] width 51 height 32
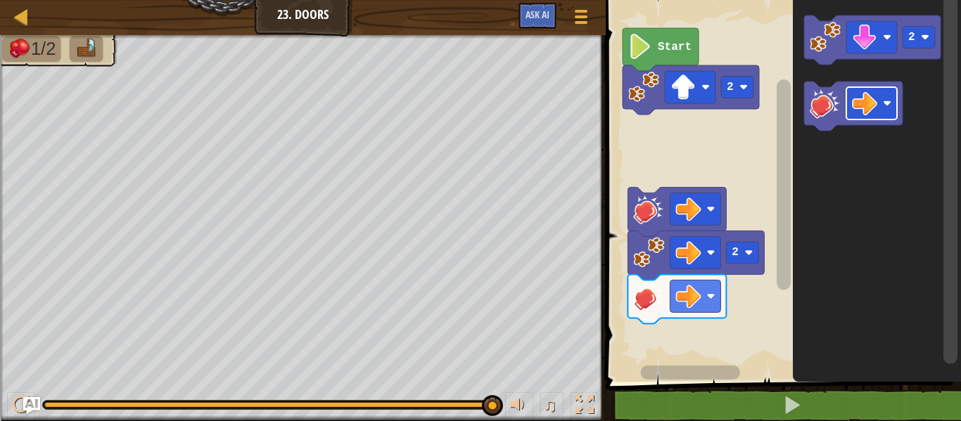
click at [932, 37] on rect "Blockly Workspace" at bounding box center [919, 38] width 32 height 22
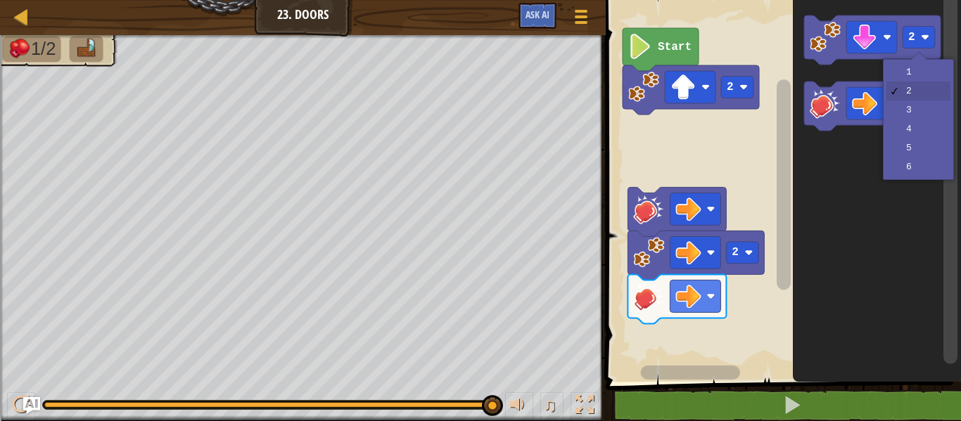
click at [924, 70] on icon "Blockly Workspace" at bounding box center [877, 187] width 168 height 389
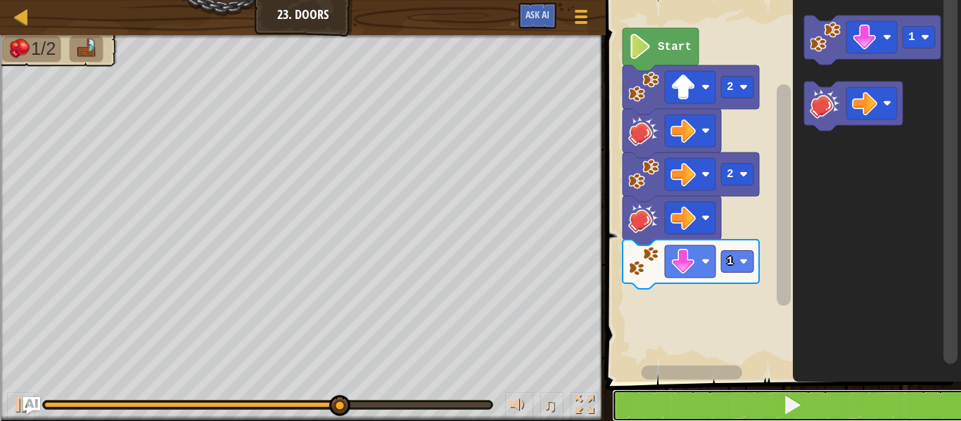
click at [806, 408] on button at bounding box center [792, 406] width 360 height 32
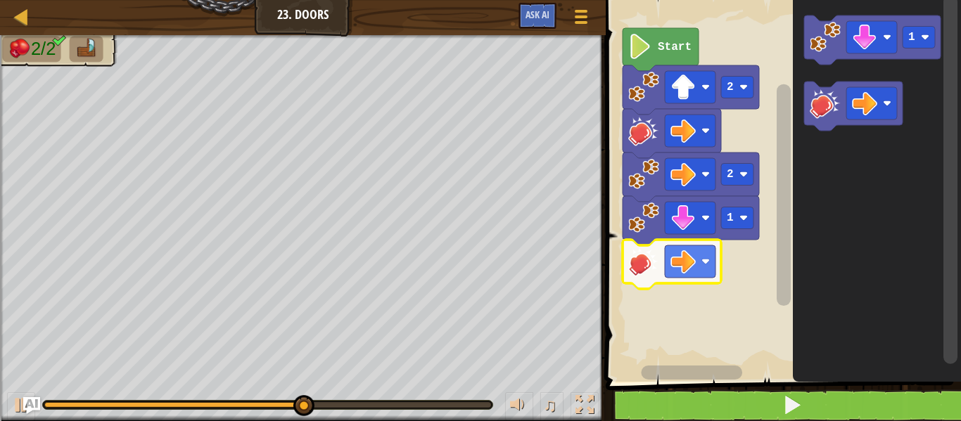
click at [887, 37] on image "Blockly Workspace" at bounding box center [887, 37] width 8 height 8
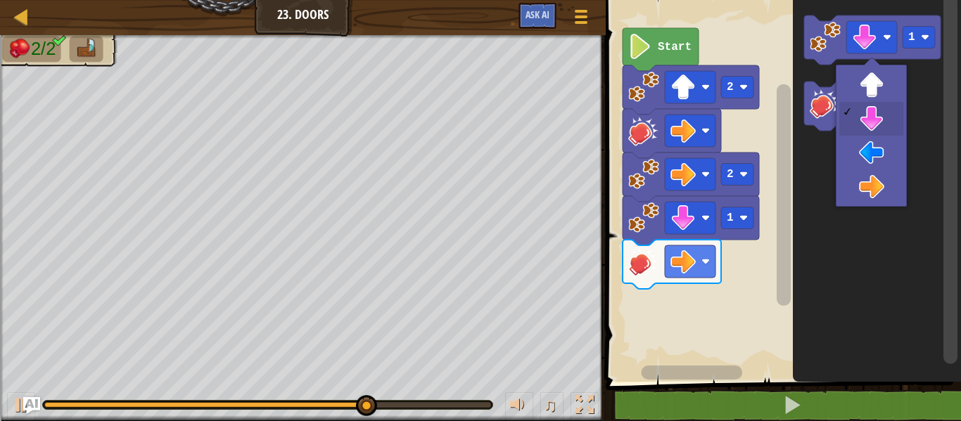
click at [879, 186] on icon "Blockly Workspace" at bounding box center [877, 187] width 168 height 389
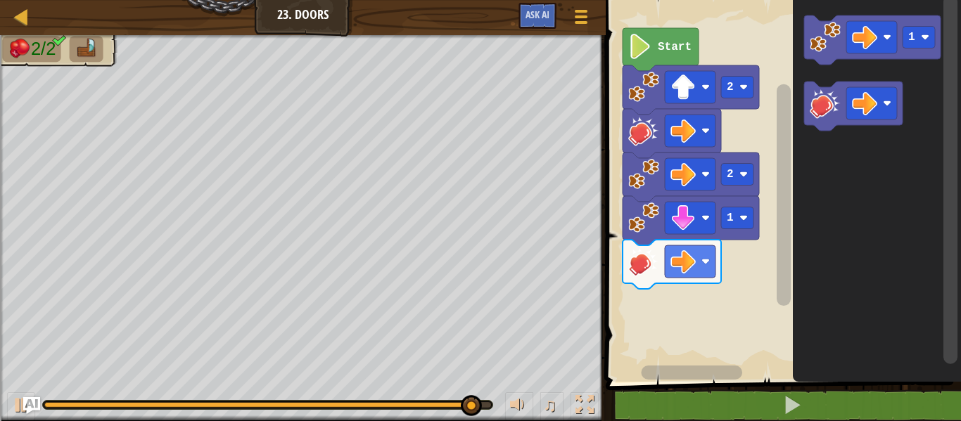
click at [929, 32] on rect "Blockly Workspace" at bounding box center [919, 38] width 32 height 22
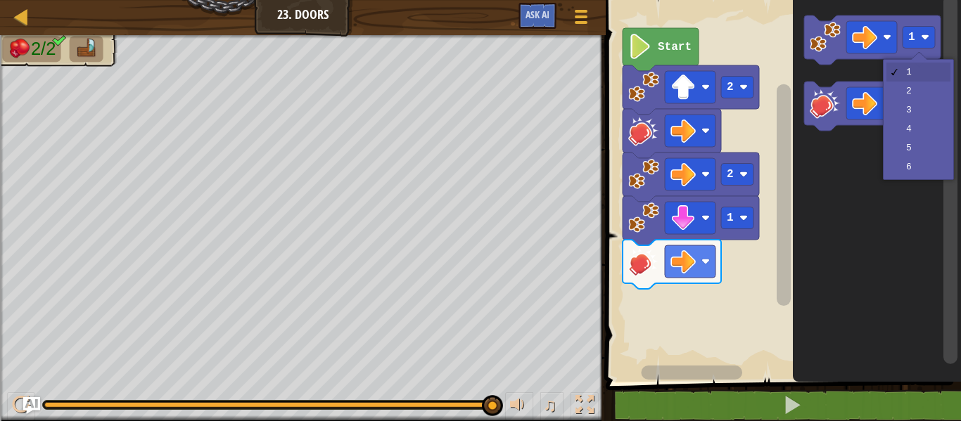
click at [927, 93] on icon "Blockly Workspace" at bounding box center [877, 187] width 168 height 389
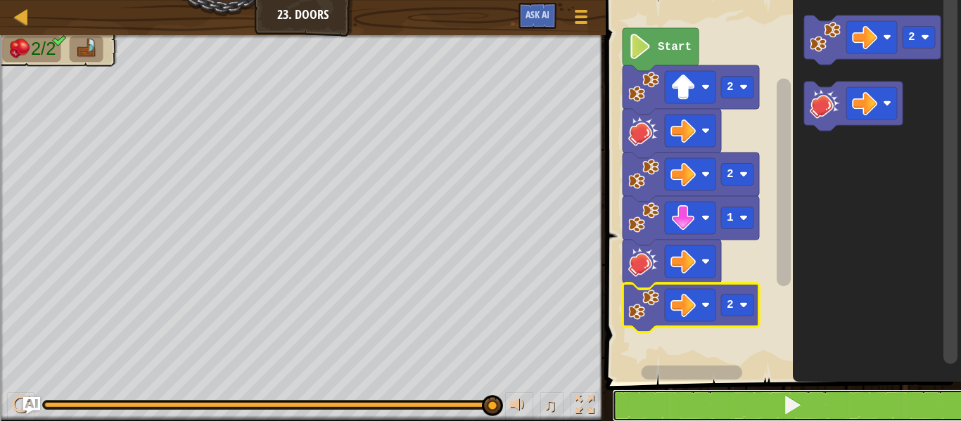
click at [799, 420] on button at bounding box center [792, 406] width 360 height 32
